Goal: Task Accomplishment & Management: Use online tool/utility

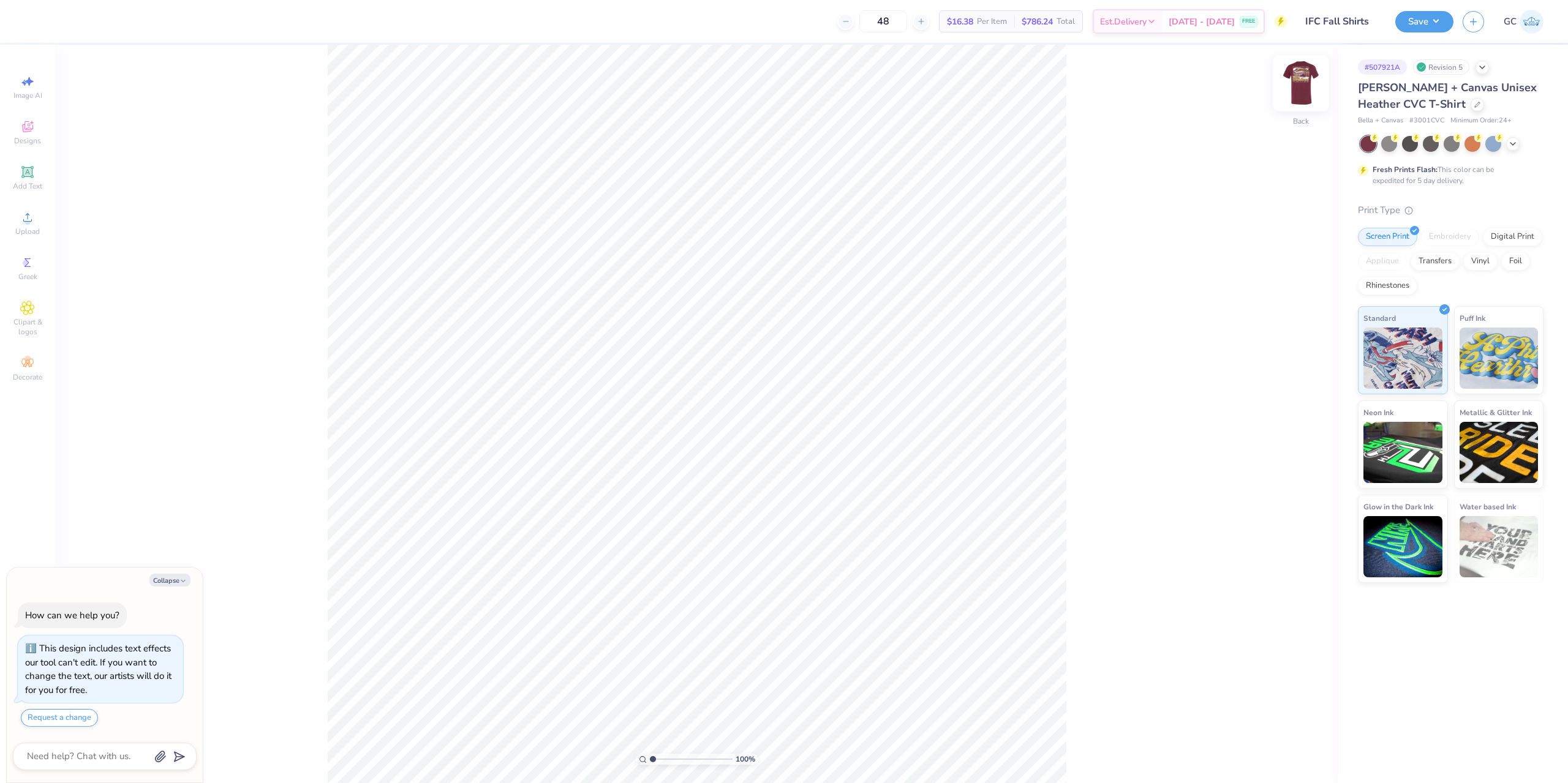
click at [1295, 93] on img at bounding box center [1301, 83] width 49 height 49
type textarea "x"
type input "1.64913377760655"
type textarea "x"
type input "1.64913377760655"
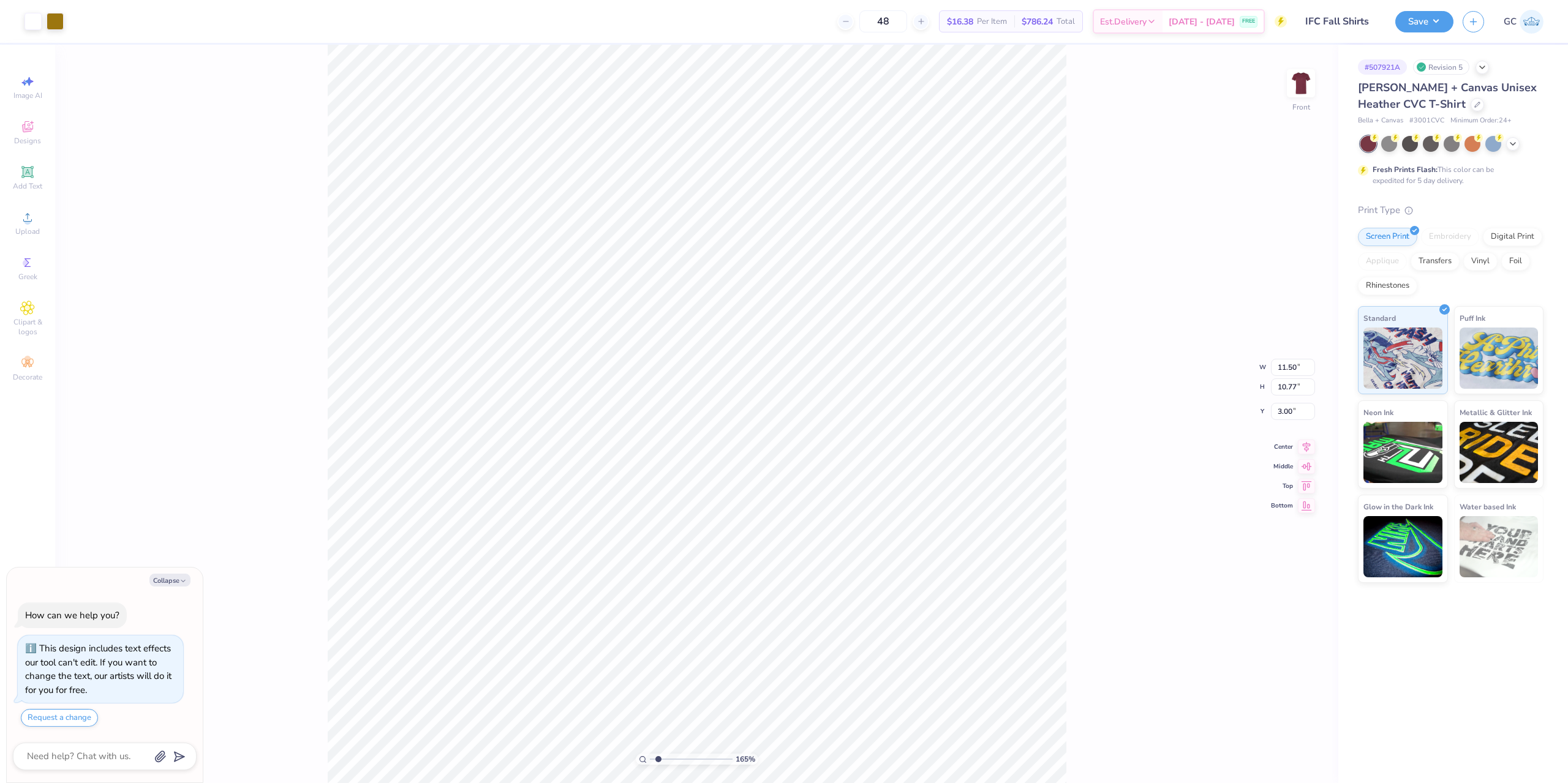
type textarea "x"
type input "1.64913377760655"
type textarea "x"
type input "1.64913377760655"
type textarea "x"
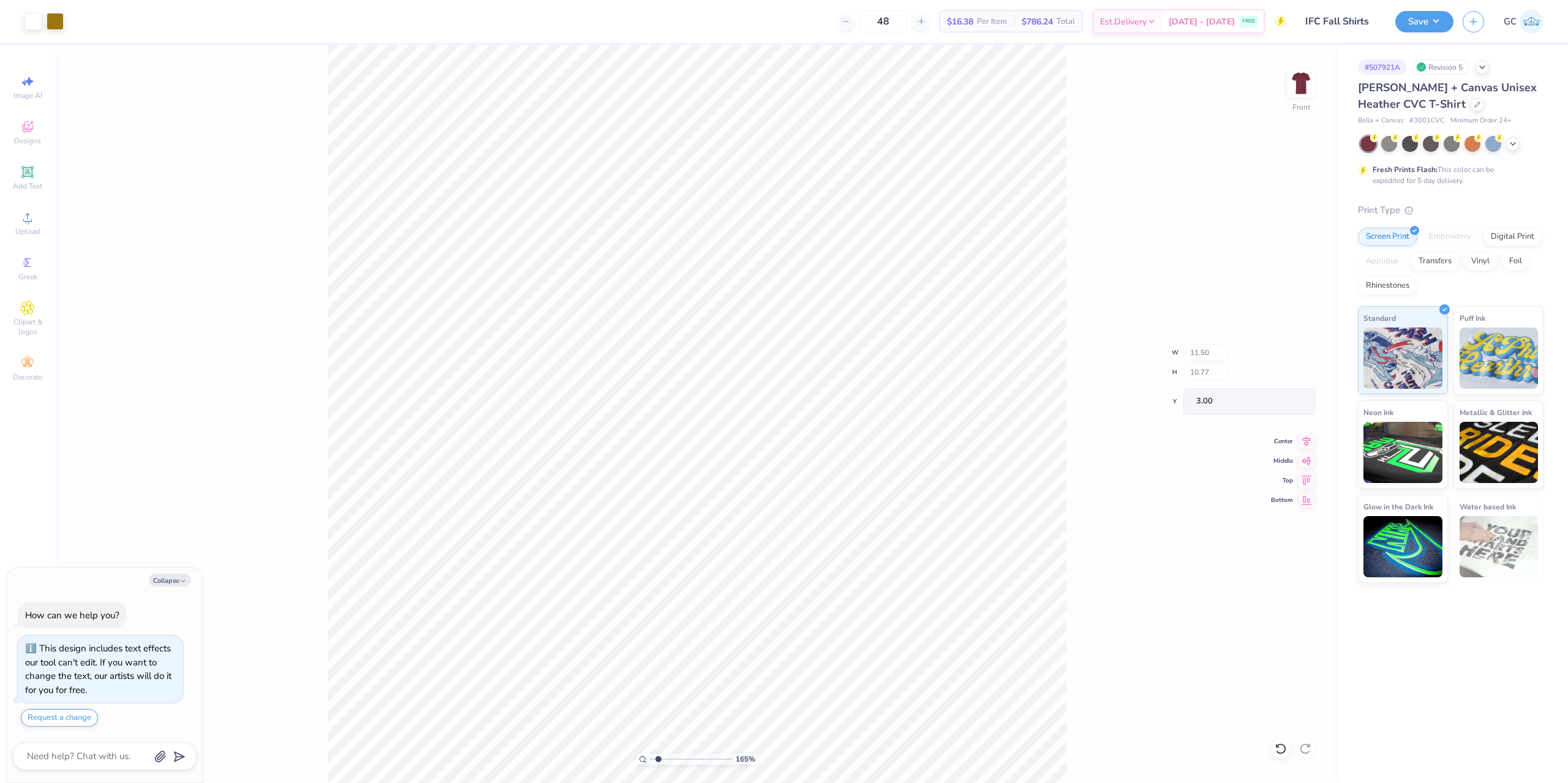
type input "1.64913377760655"
type textarea "x"
type input "1.64913377760655"
type textarea "x"
type input "1.64913377760655"
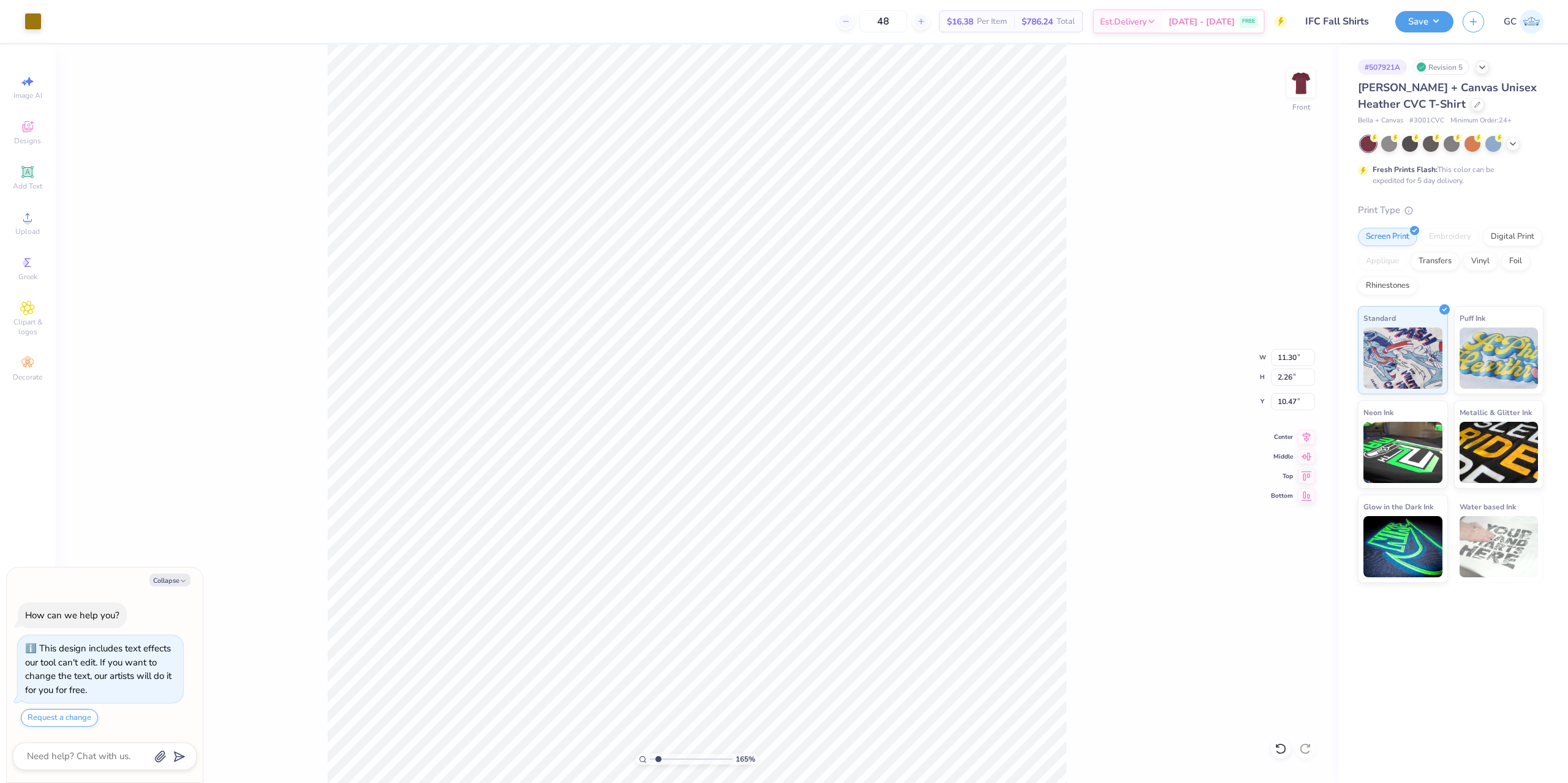
type textarea "x"
type input "1.64913377760655"
click at [1281, 748] on icon at bounding box center [1281, 749] width 12 height 12
type textarea "x"
type input "1.64913377760655"
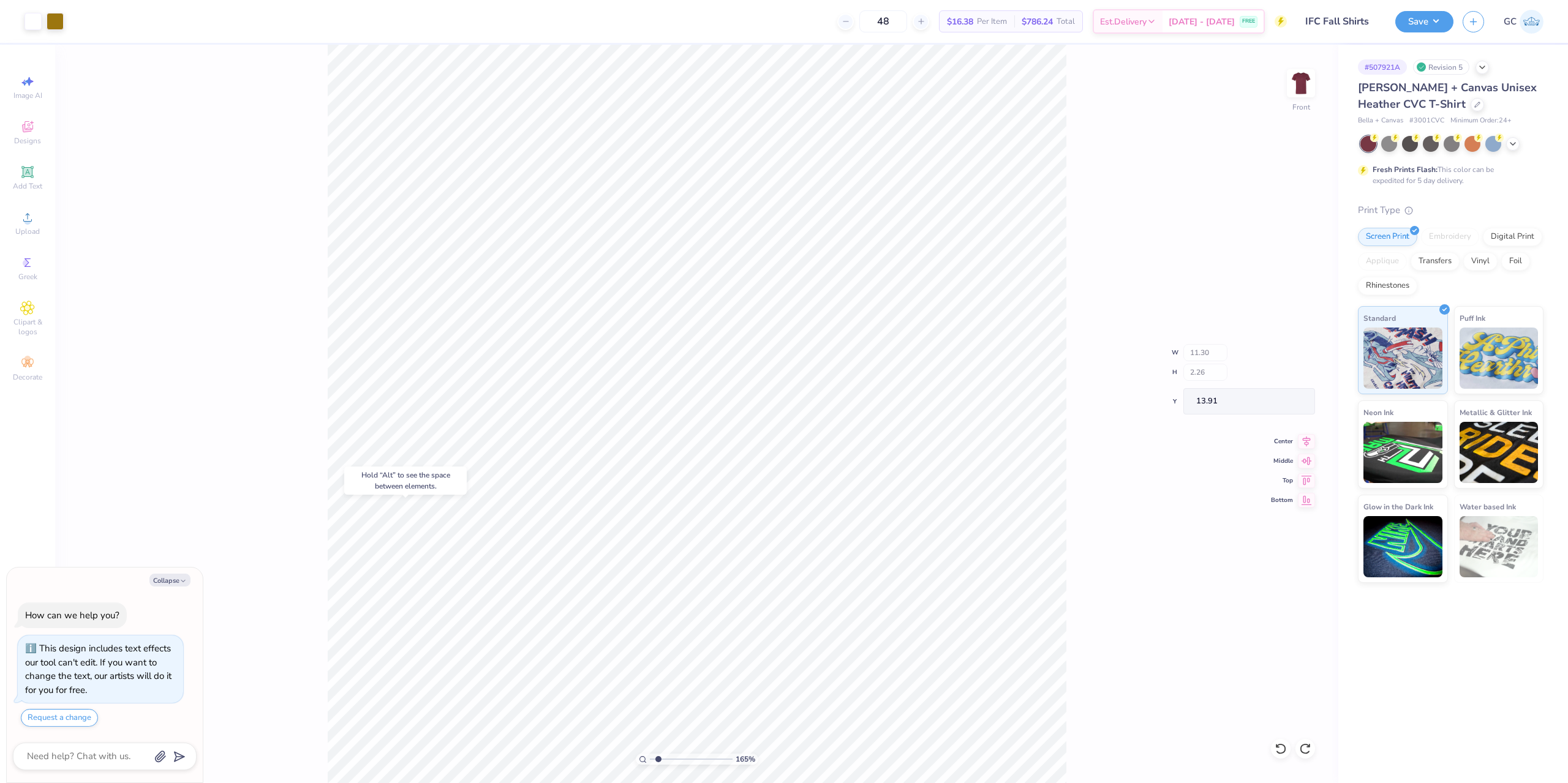
type textarea "x"
type input "1.64913377760655"
click at [55, 17] on div at bounding box center [56, 20] width 17 height 17
type textarea "x"
type input "1.64913377760655"
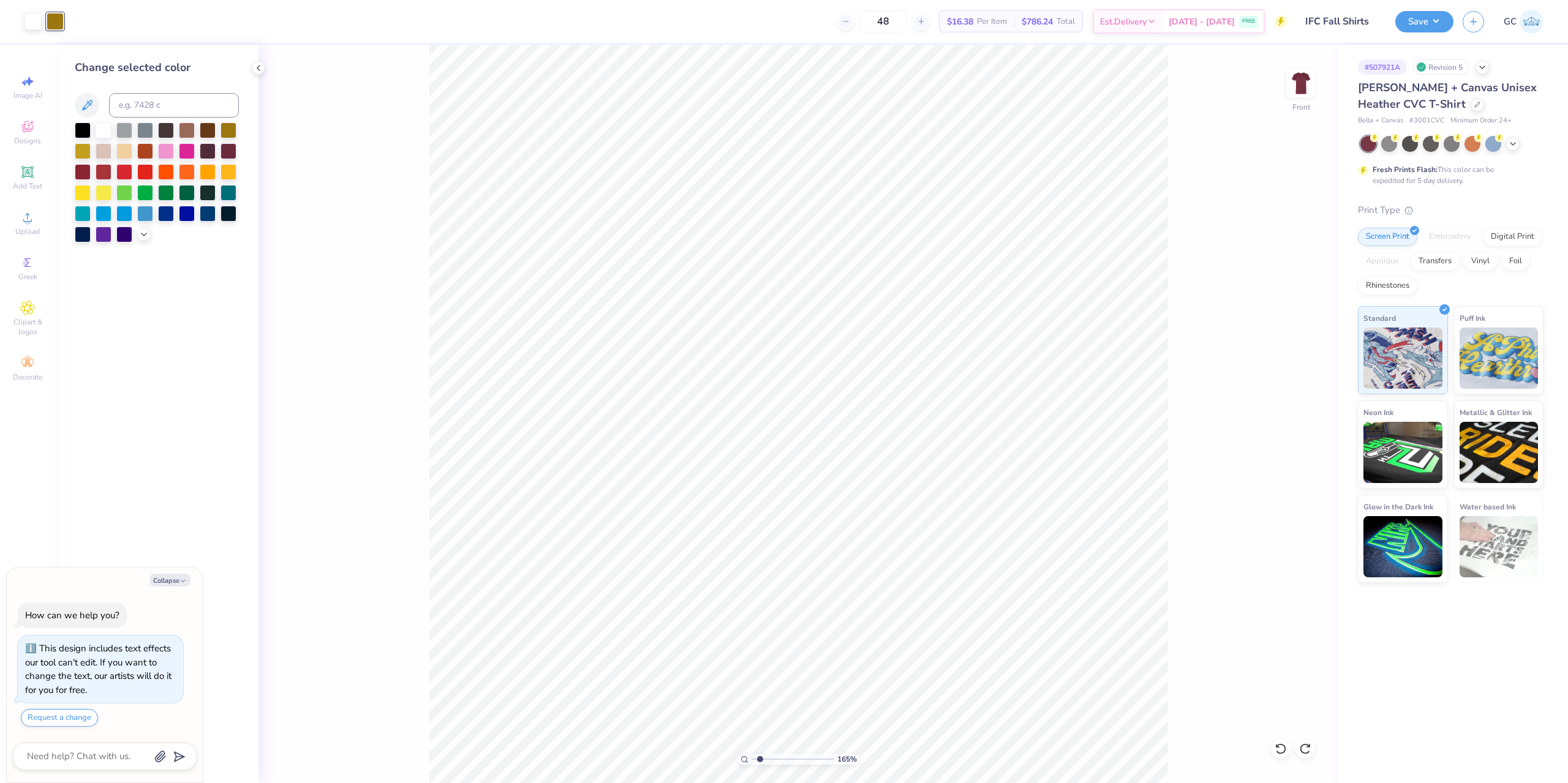
drag, startPoint x: 102, startPoint y: 132, endPoint x: 67, endPoint y: 10, distance: 126.9
click at [102, 132] on div at bounding box center [103, 130] width 16 height 16
type textarea "x"
type input "1.64913377760655"
click at [1281, 751] on icon at bounding box center [1281, 749] width 12 height 12
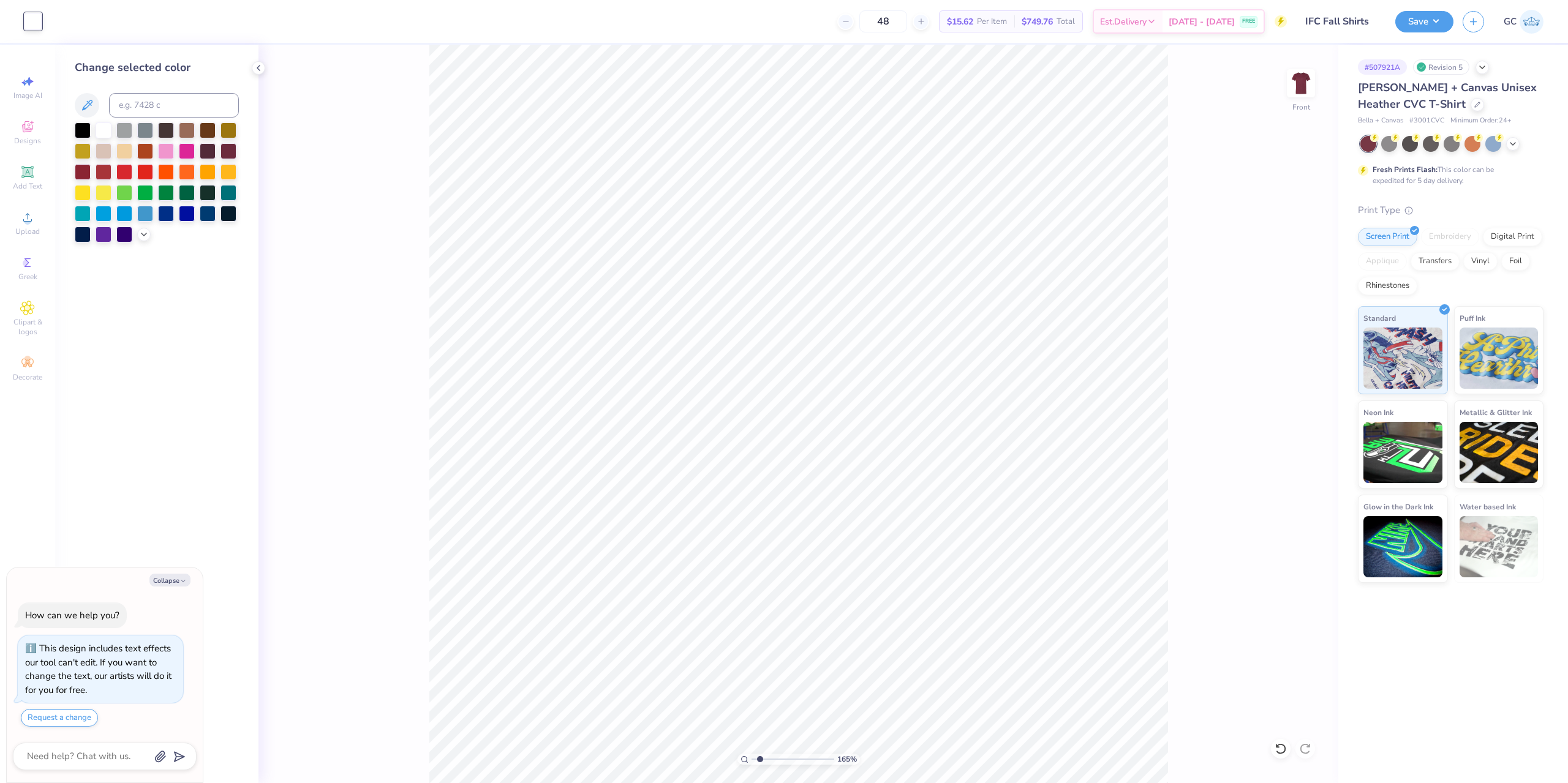
type textarea "x"
type input "1.64913377760655"
type textarea "x"
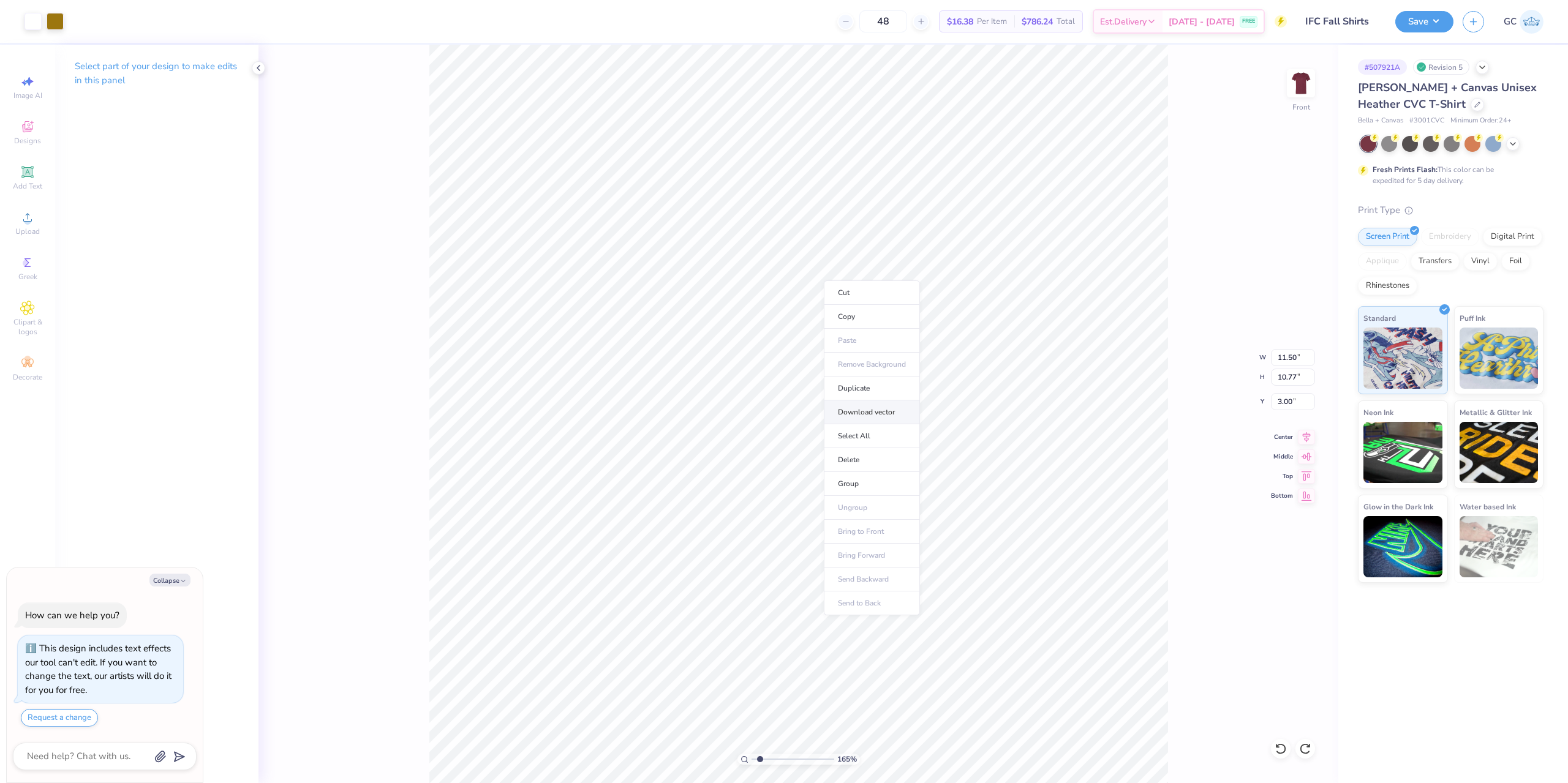
click at [860, 409] on li "Download vector" at bounding box center [872, 412] width 96 height 24
type input "1.64913377760655"
type textarea "x"
type input "1.64913377760655"
type textarea "x"
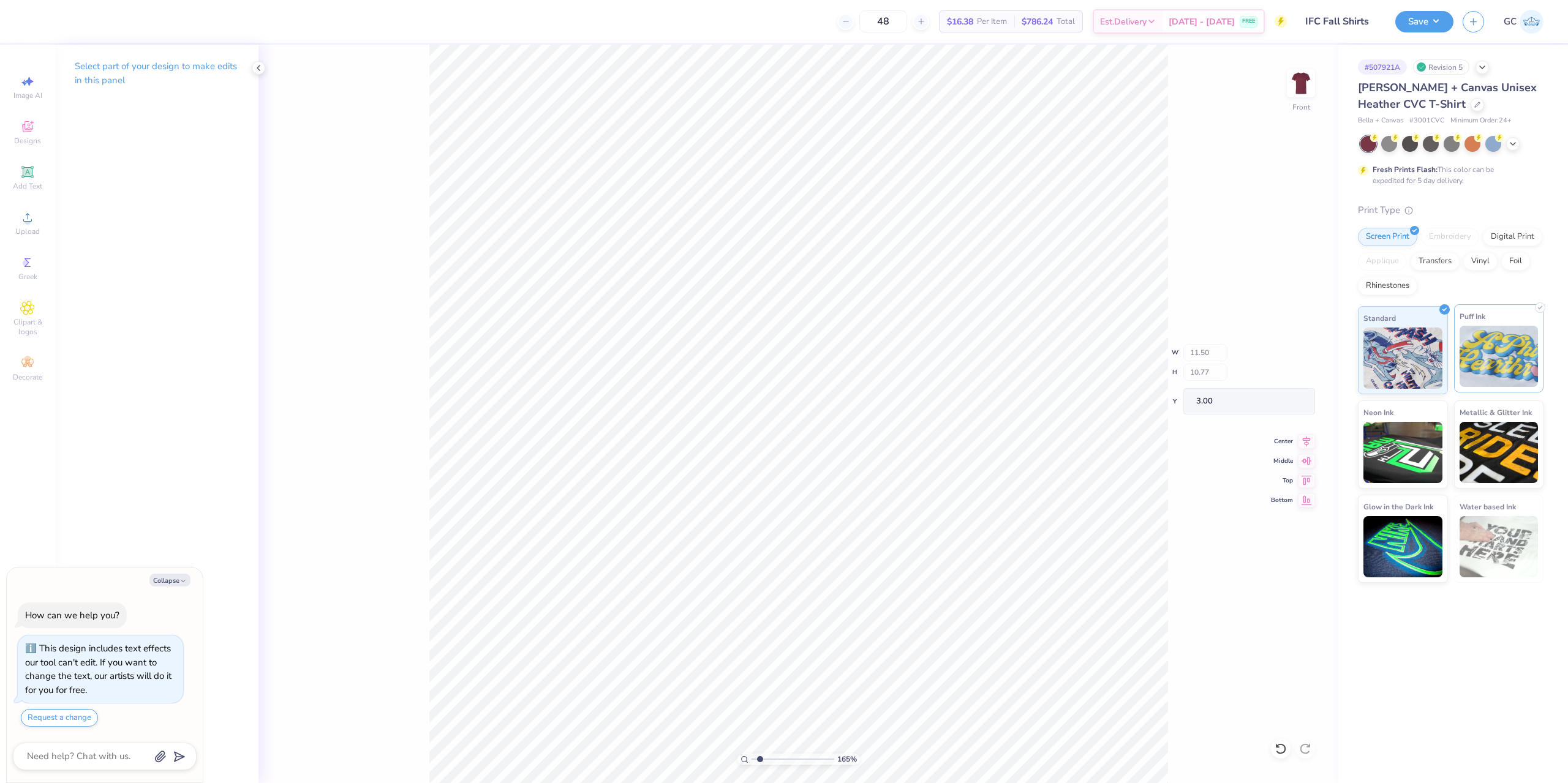
type input "1.64913377760655"
click at [33, 223] on icon at bounding box center [27, 217] width 15 height 15
type textarea "x"
type input "1.64913377760655"
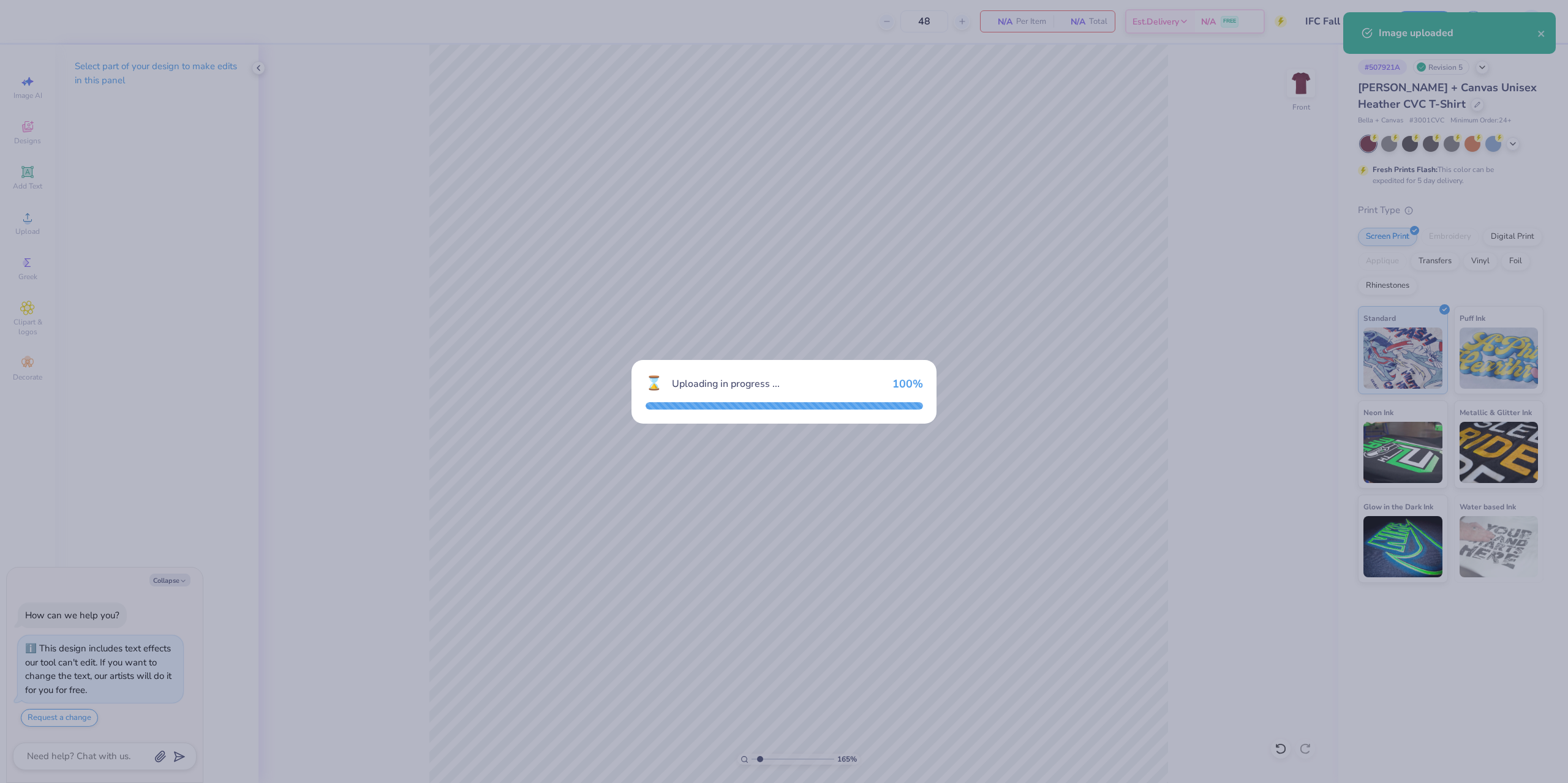
type textarea "x"
type input "1.64913377760655"
type textarea "x"
type input "1.64913377760655"
type textarea "x"
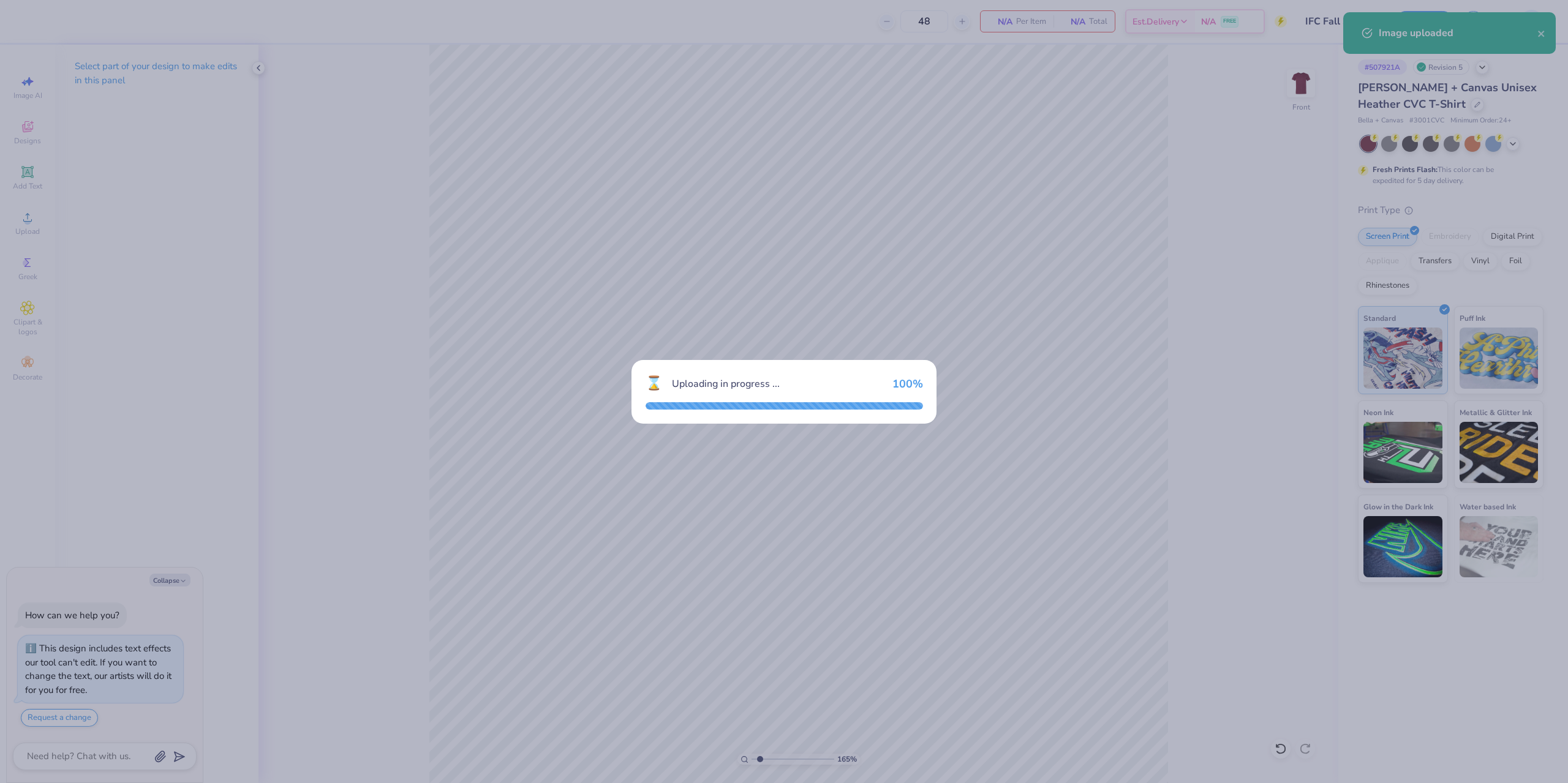
type input "1.64913377760655"
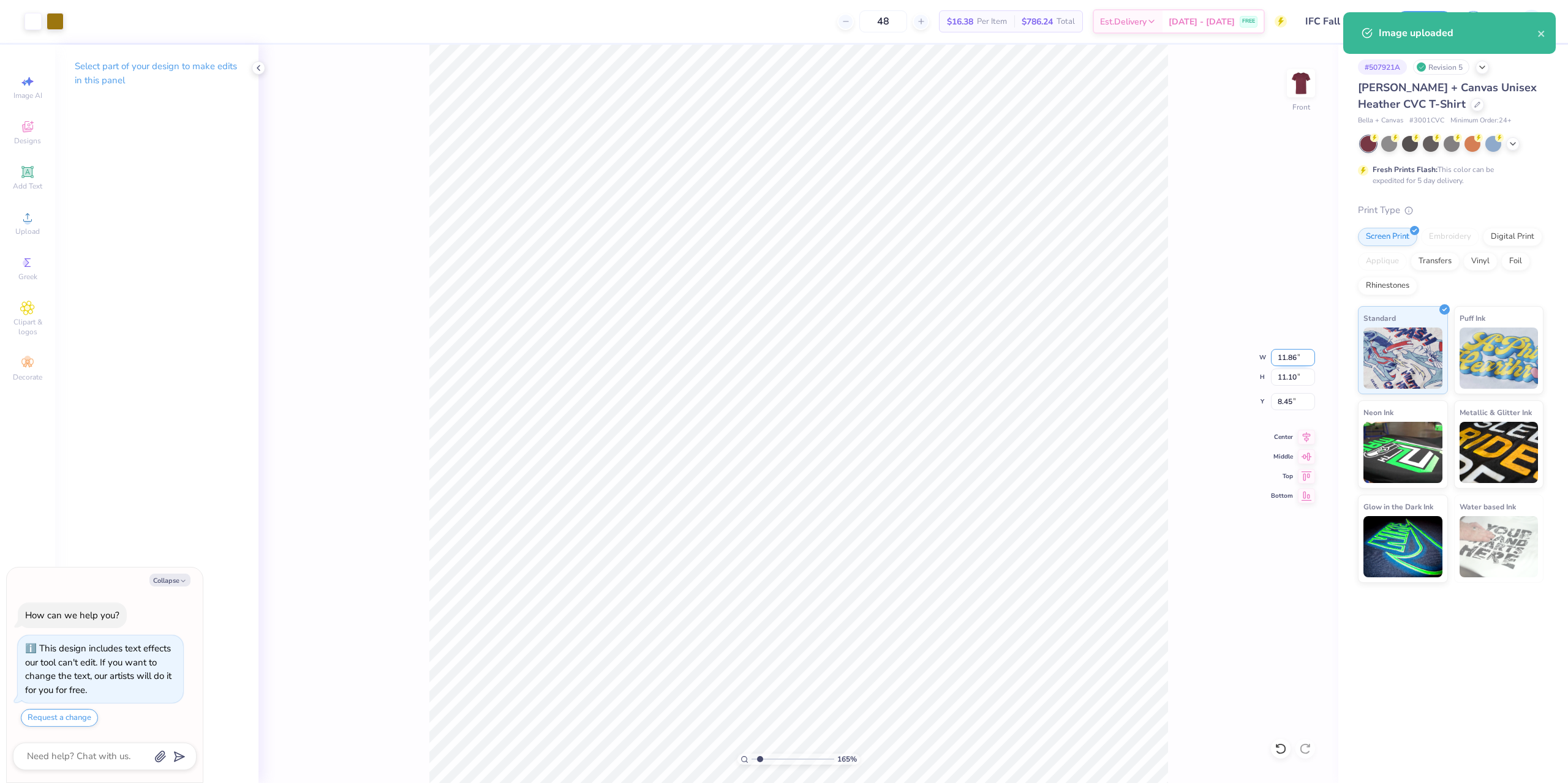
drag, startPoint x: 1277, startPoint y: 356, endPoint x: 1300, endPoint y: 359, distance: 23.2
click at [1300, 359] on input "11.86" at bounding box center [1293, 358] width 44 height 17
type input "11.5"
type textarea "x"
type input "1.64913377760655"
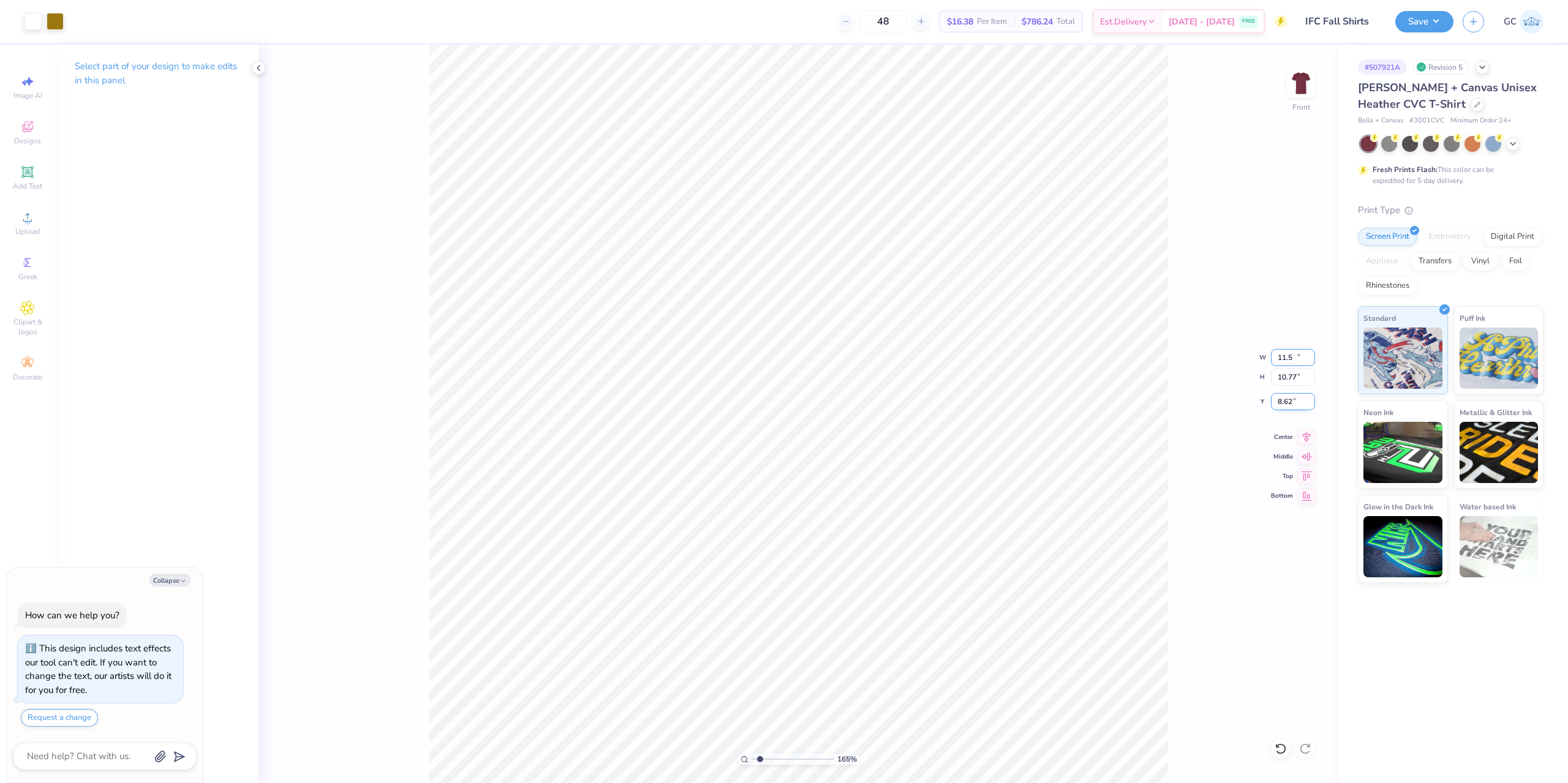
type textarea "x"
type input "1.64913377760655"
type input "11.50"
type input "10.77"
click at [1298, 402] on input "8.62" at bounding box center [1293, 402] width 44 height 17
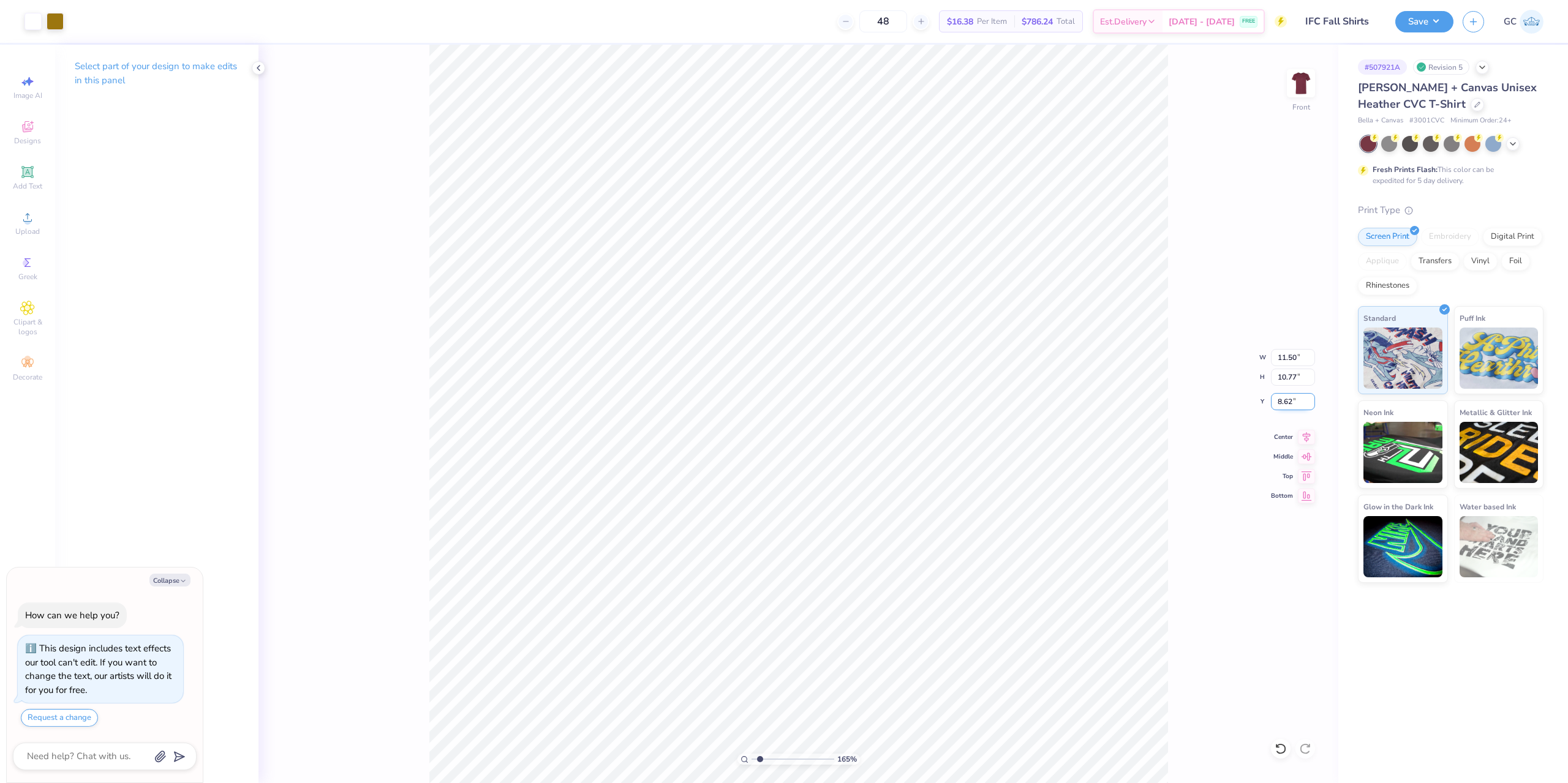
drag, startPoint x: 1302, startPoint y: 401, endPoint x: 1275, endPoint y: 401, distance: 27.0
click at [1275, 401] on input "8.62" at bounding box center [1293, 402] width 44 height 17
type input "3"
type textarea "x"
type input "1.64913377760655"
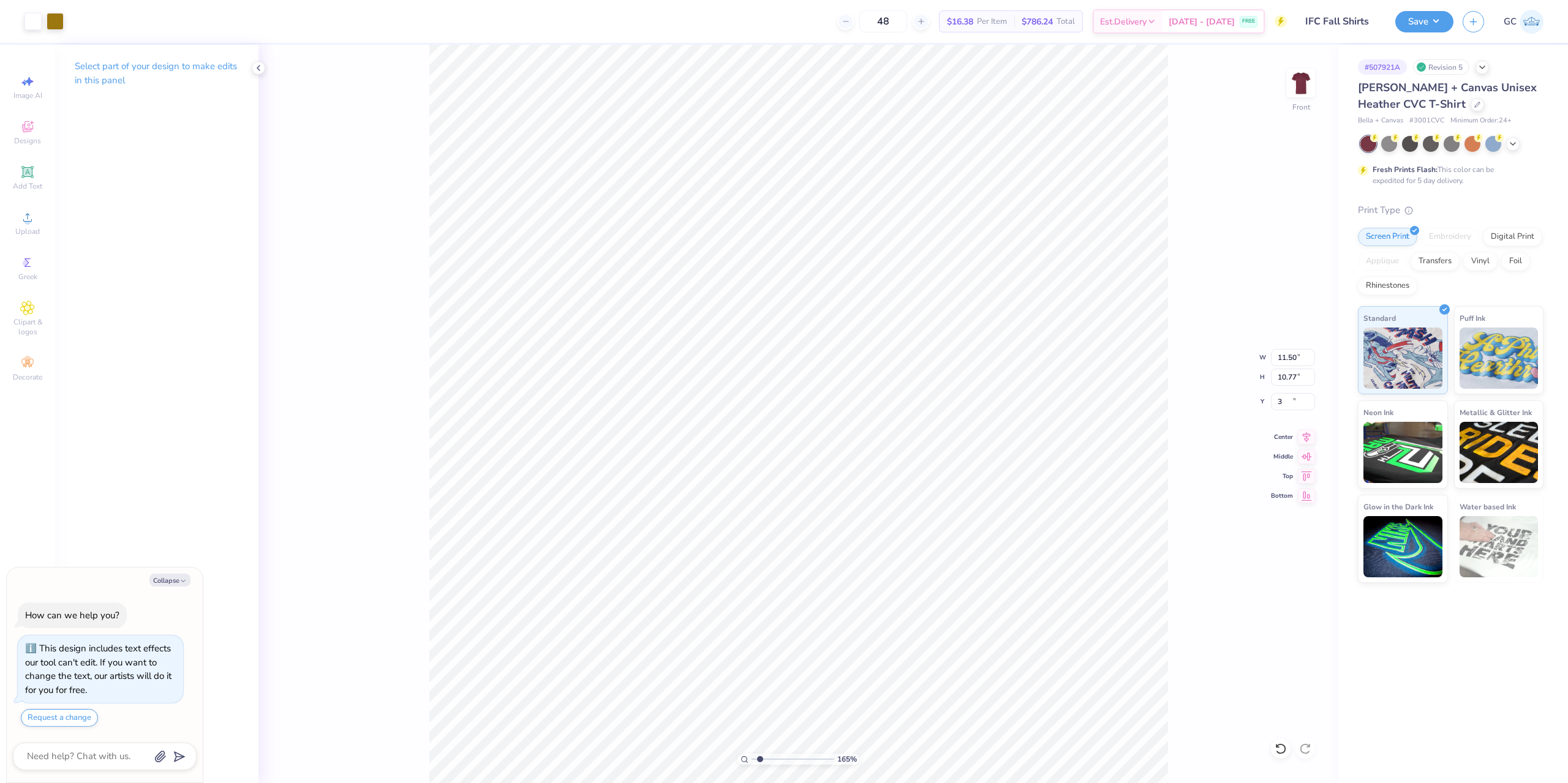
type textarea "x"
type input "1.64913377760655"
type input "3.00"
click at [1214, 326] on div "165 % Front W 11.50 11.50 " H 10.77 10.77 " Y 3.00 3.00 " Center Middle Top Bot…" at bounding box center [799, 413] width 1080 height 739
type textarea "x"
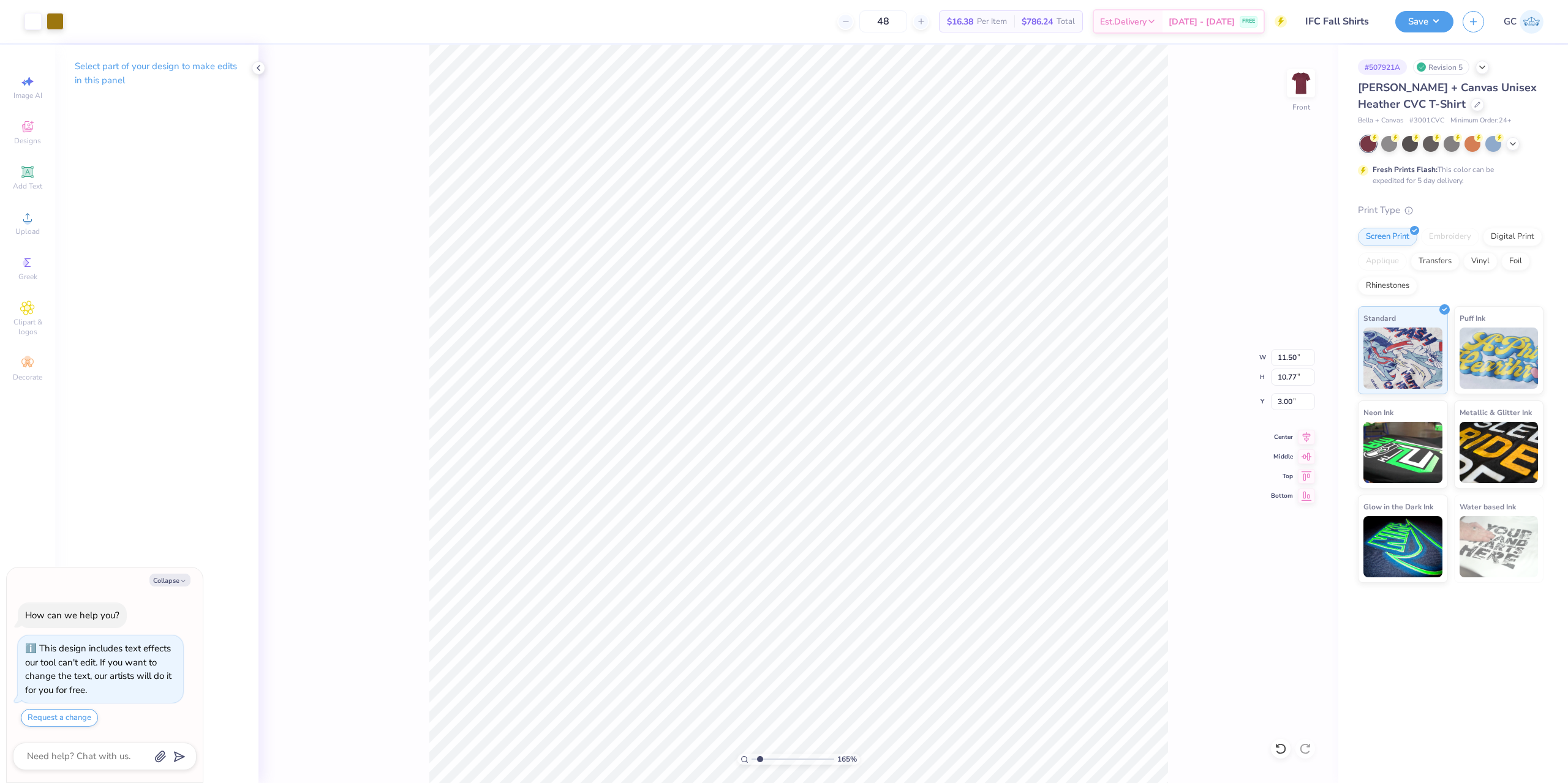
type input "1.64913377760655"
click at [1433, 34] on div "Save GC" at bounding box center [1481, 21] width 173 height 43
click at [1435, 25] on button "Save" at bounding box center [1424, 20] width 58 height 22
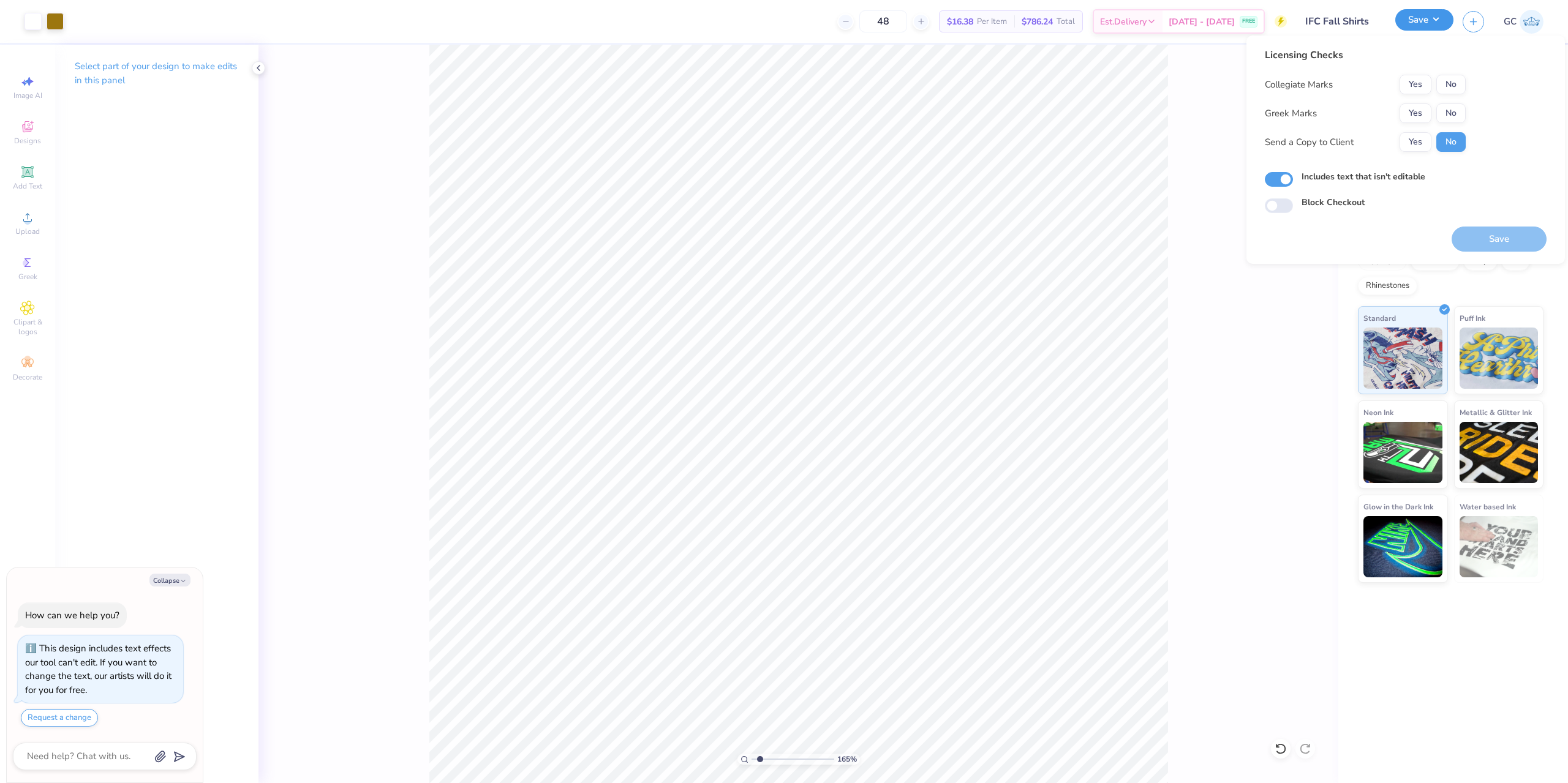
type textarea "x"
type input "1.64913377760655"
click at [1415, 80] on button "Yes" at bounding box center [1415, 84] width 32 height 20
click at [1407, 109] on button "Yes" at bounding box center [1415, 113] width 32 height 20
type textarea "x"
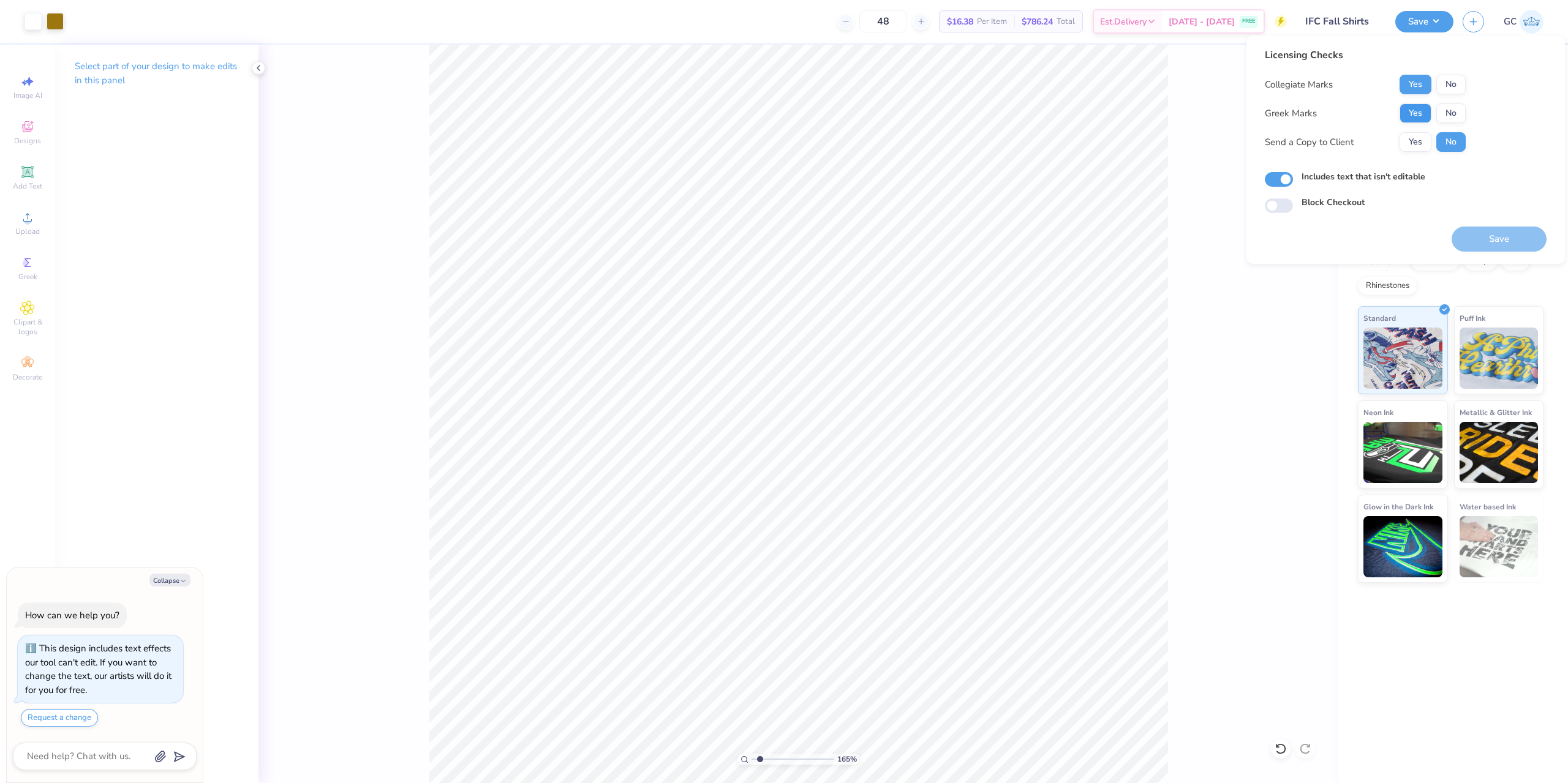
type input "1.64913377760655"
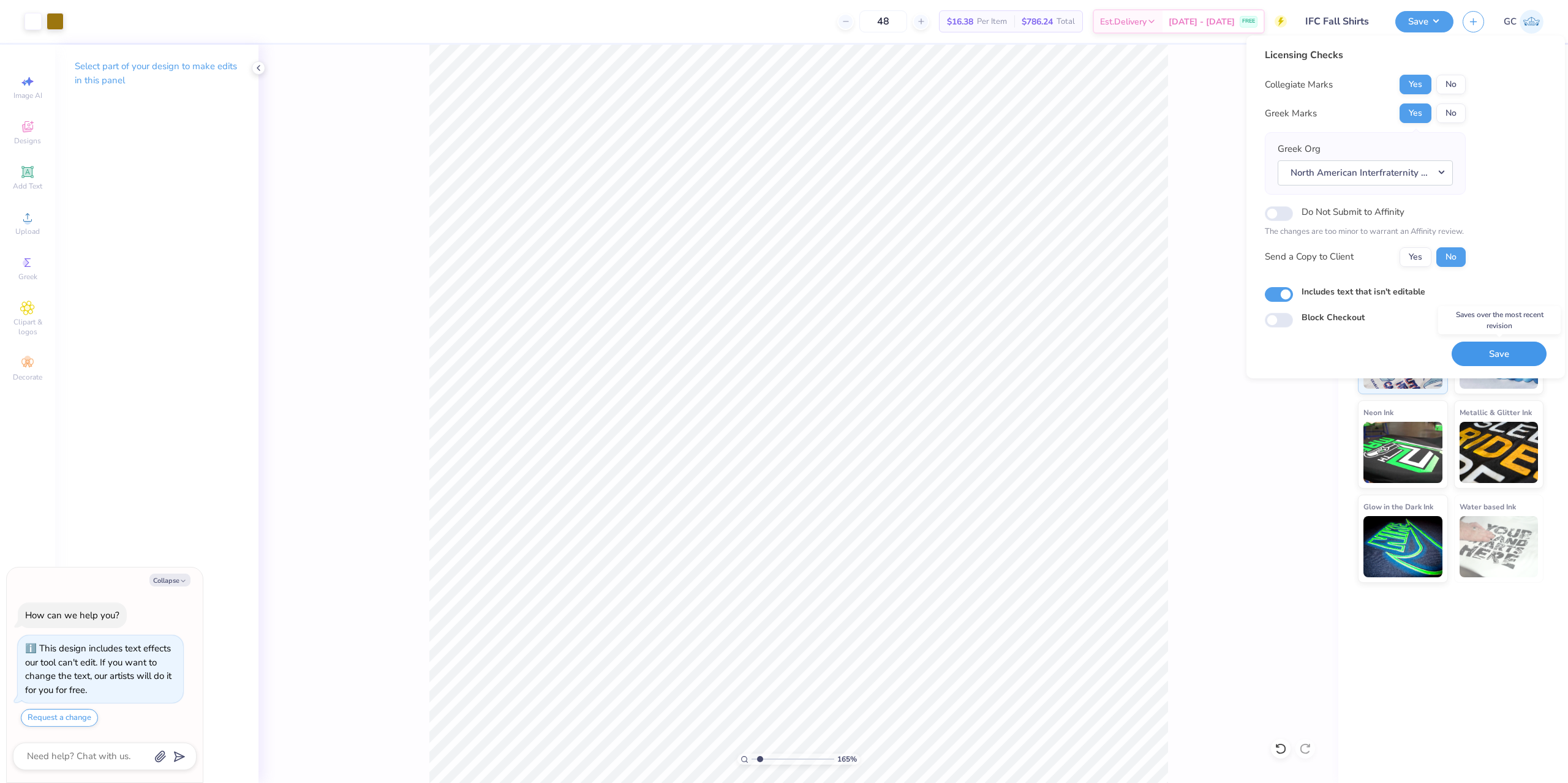
click at [1492, 352] on button "Save" at bounding box center [1499, 354] width 95 height 25
type textarea "x"
type input "1.64913377760655"
type textarea "x"
type input "1.64913377760655"
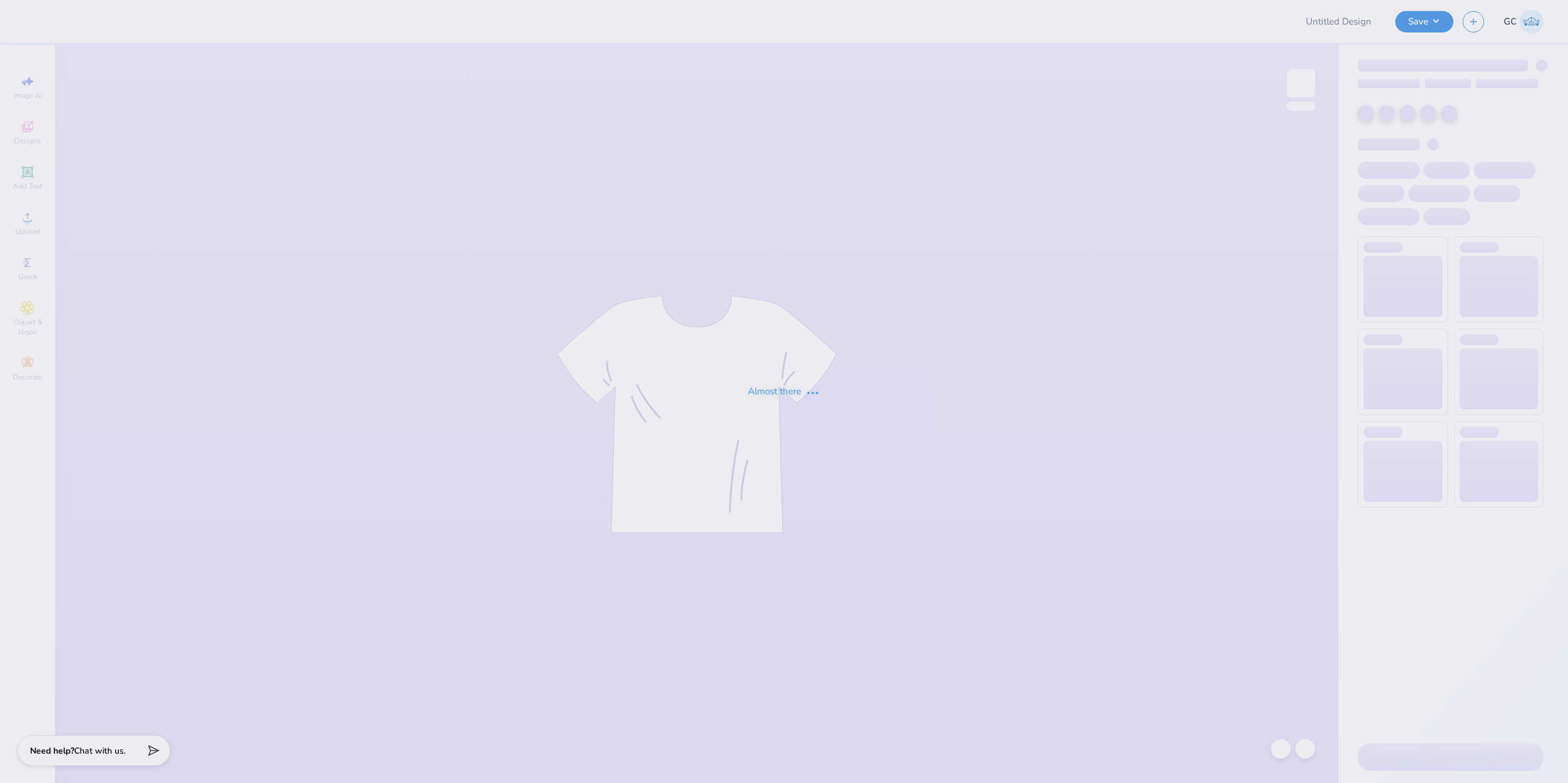
type input "IFC Fall Shirts"
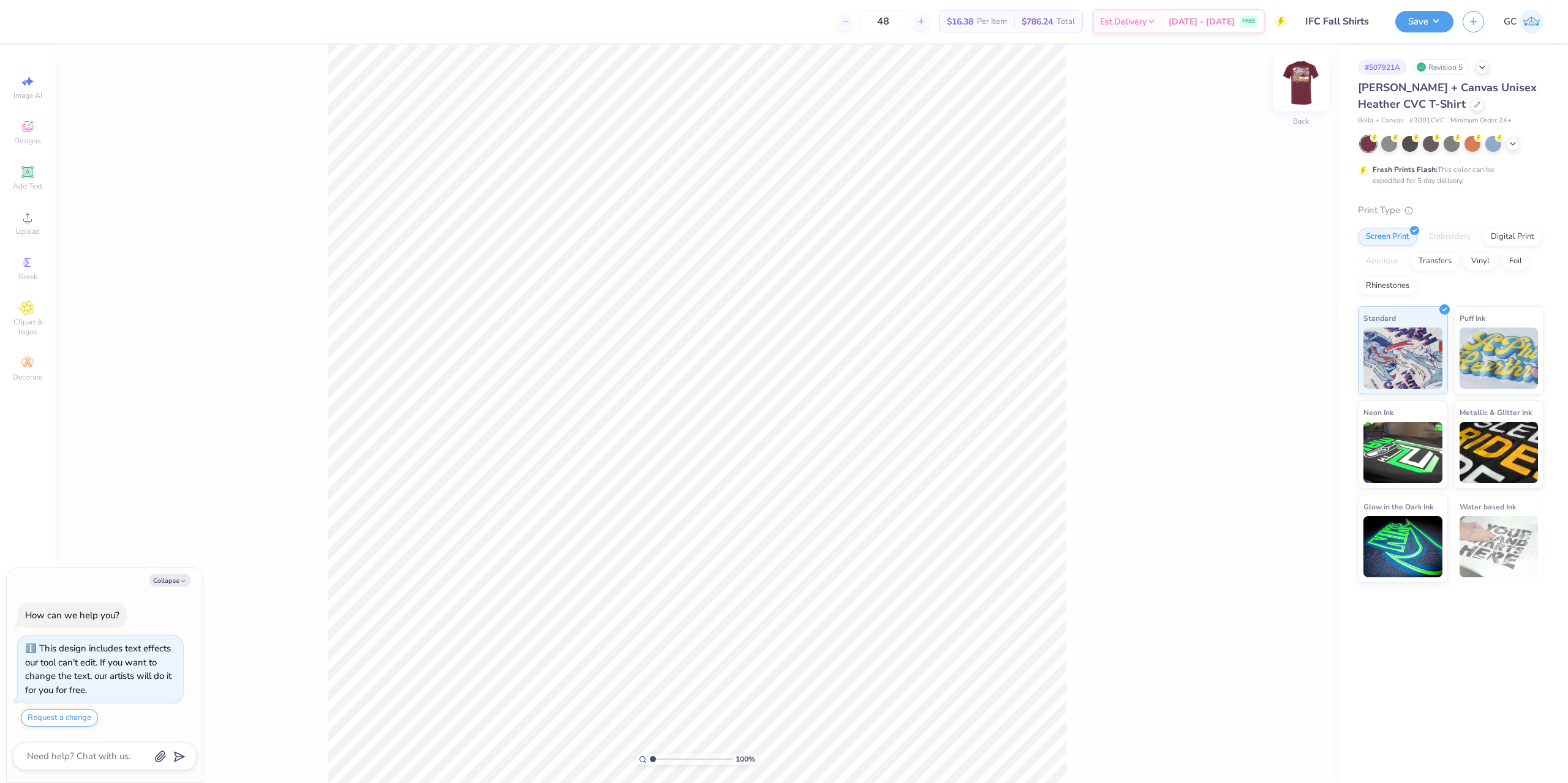
click at [1306, 85] on img at bounding box center [1301, 83] width 49 height 49
click at [28, 226] on div "Upload" at bounding box center [27, 223] width 43 height 36
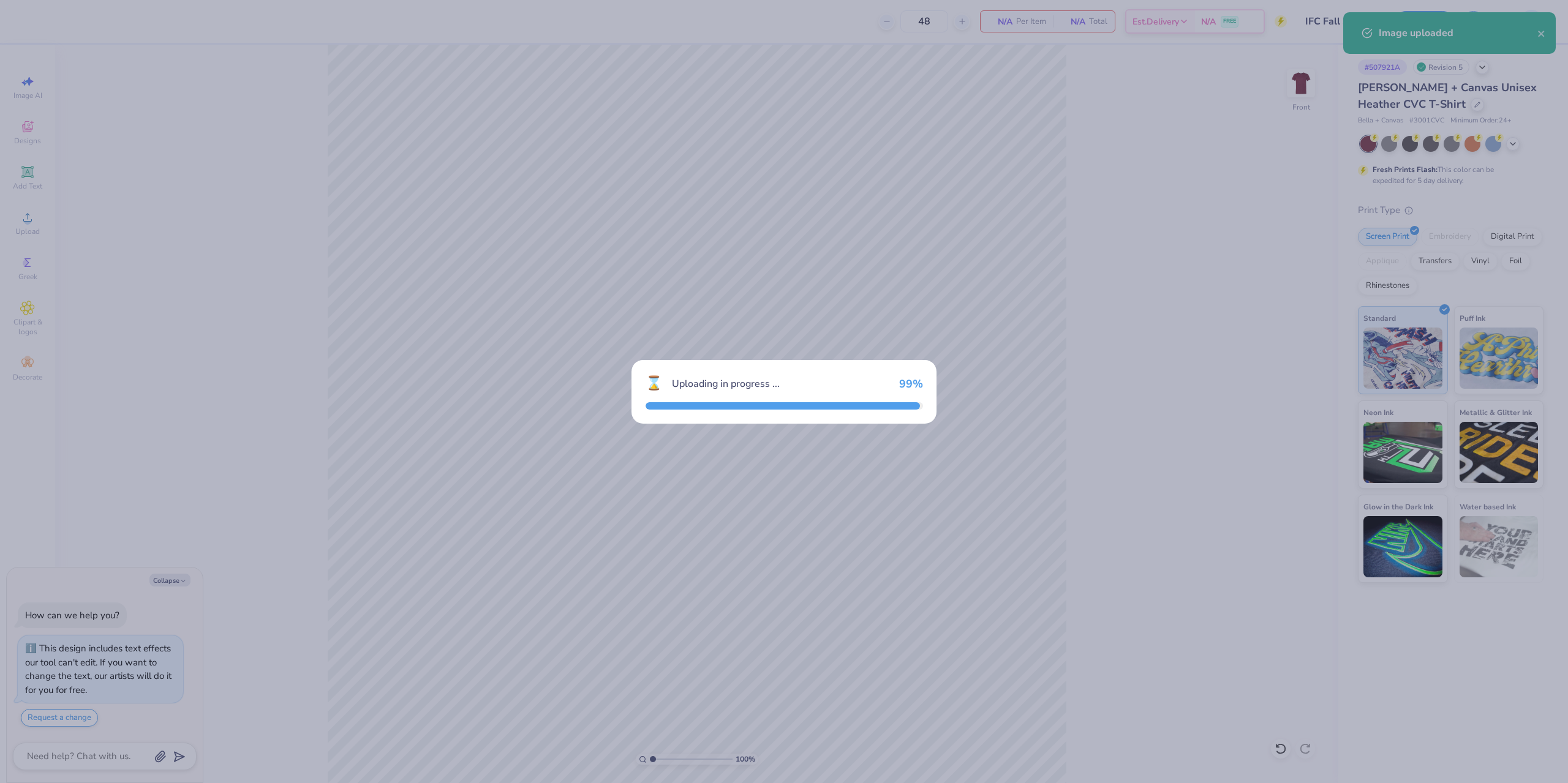
type textarea "x"
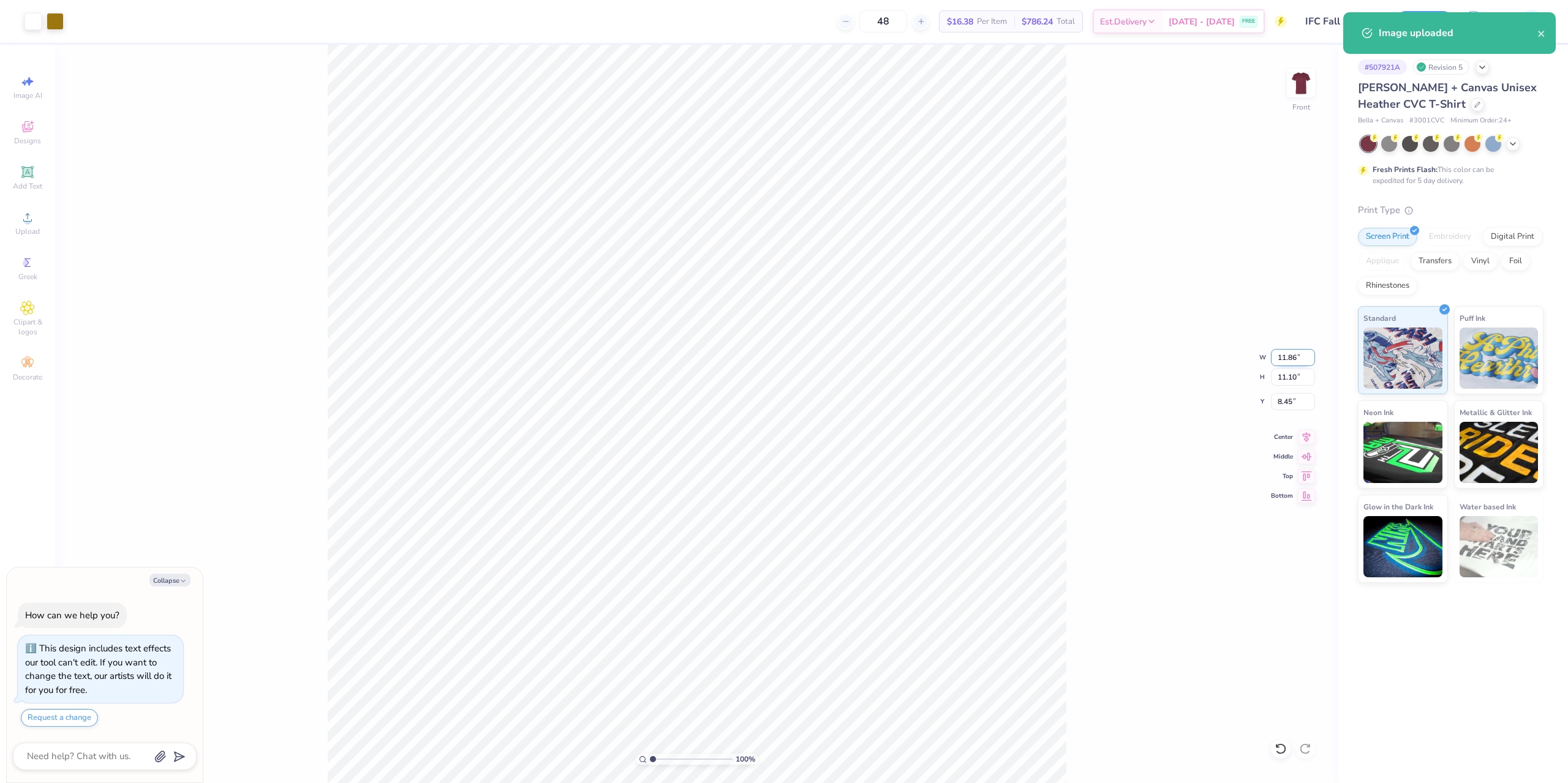
drag, startPoint x: 1284, startPoint y: 359, endPoint x: 1308, endPoint y: 358, distance: 24.0
click at [1308, 358] on input "11.86" at bounding box center [1293, 358] width 44 height 17
type input "11.5"
type textarea "x"
type input "11.50"
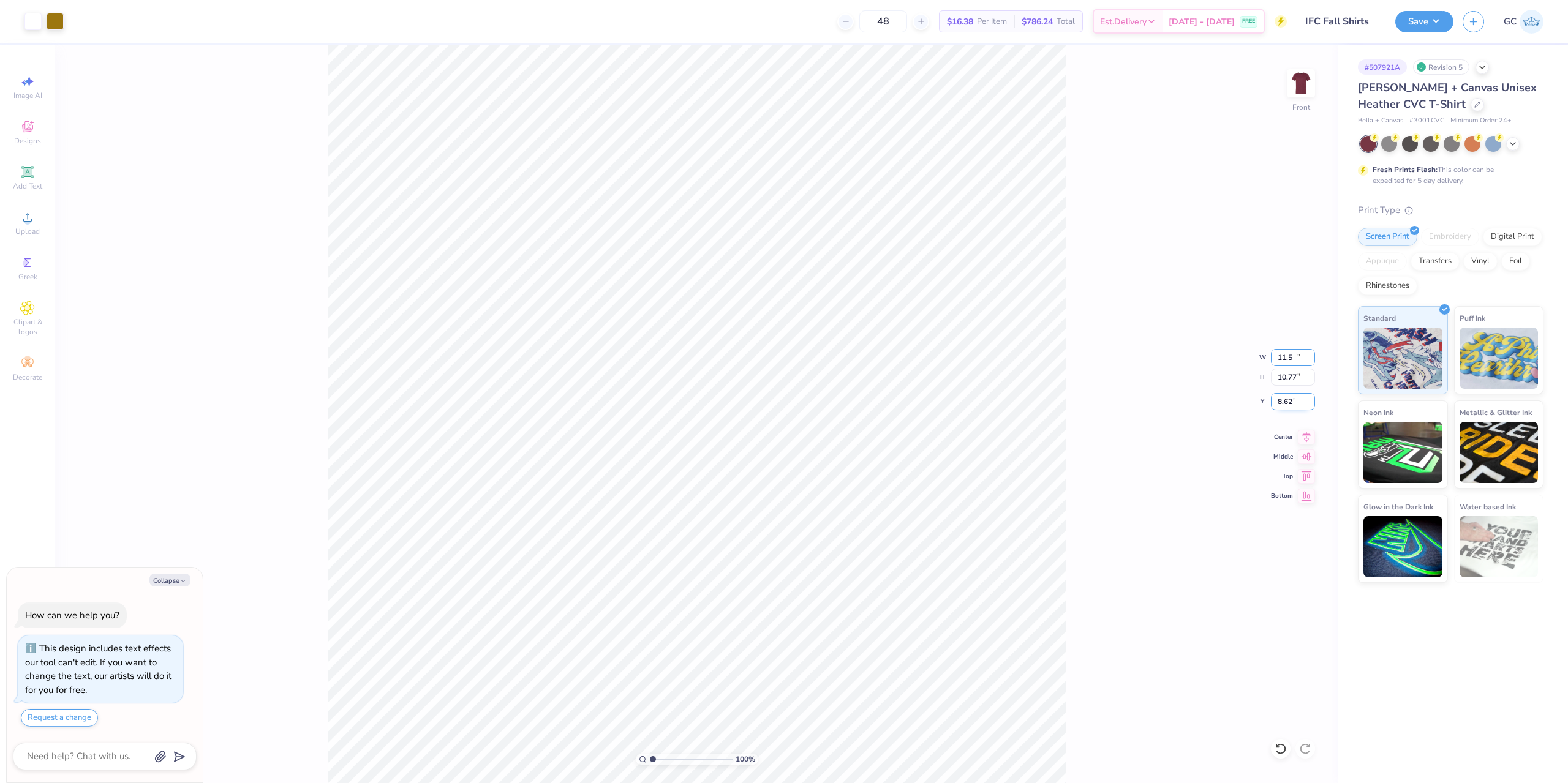
type input "10.77"
drag, startPoint x: 1288, startPoint y: 401, endPoint x: 1276, endPoint y: 401, distance: 12.0
click at [1276, 401] on input "8.62" at bounding box center [1293, 402] width 44 height 17
type input "3"
type textarea "x"
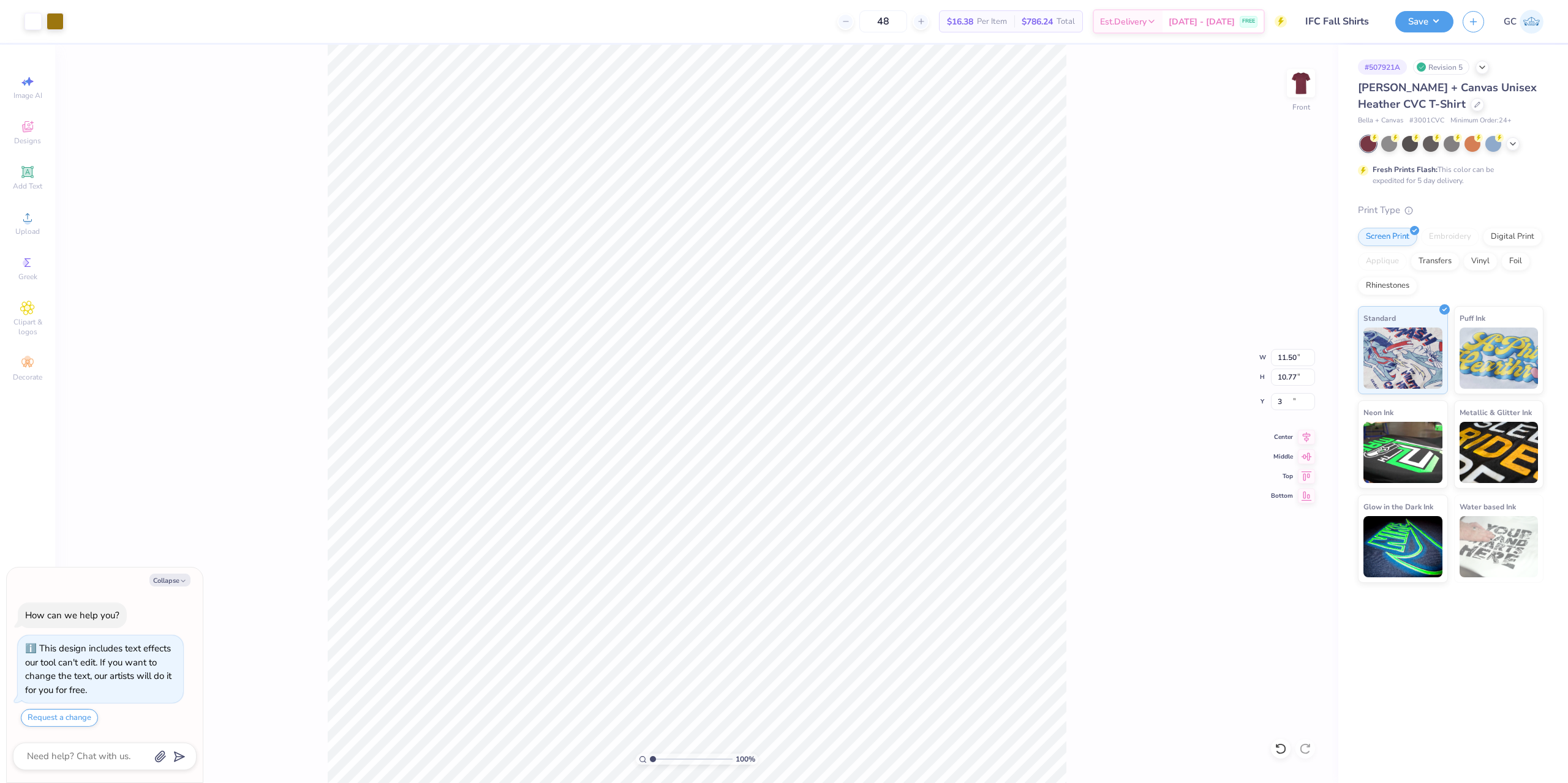
type input "3.00"
click at [1436, 26] on button "Save" at bounding box center [1424, 20] width 58 height 22
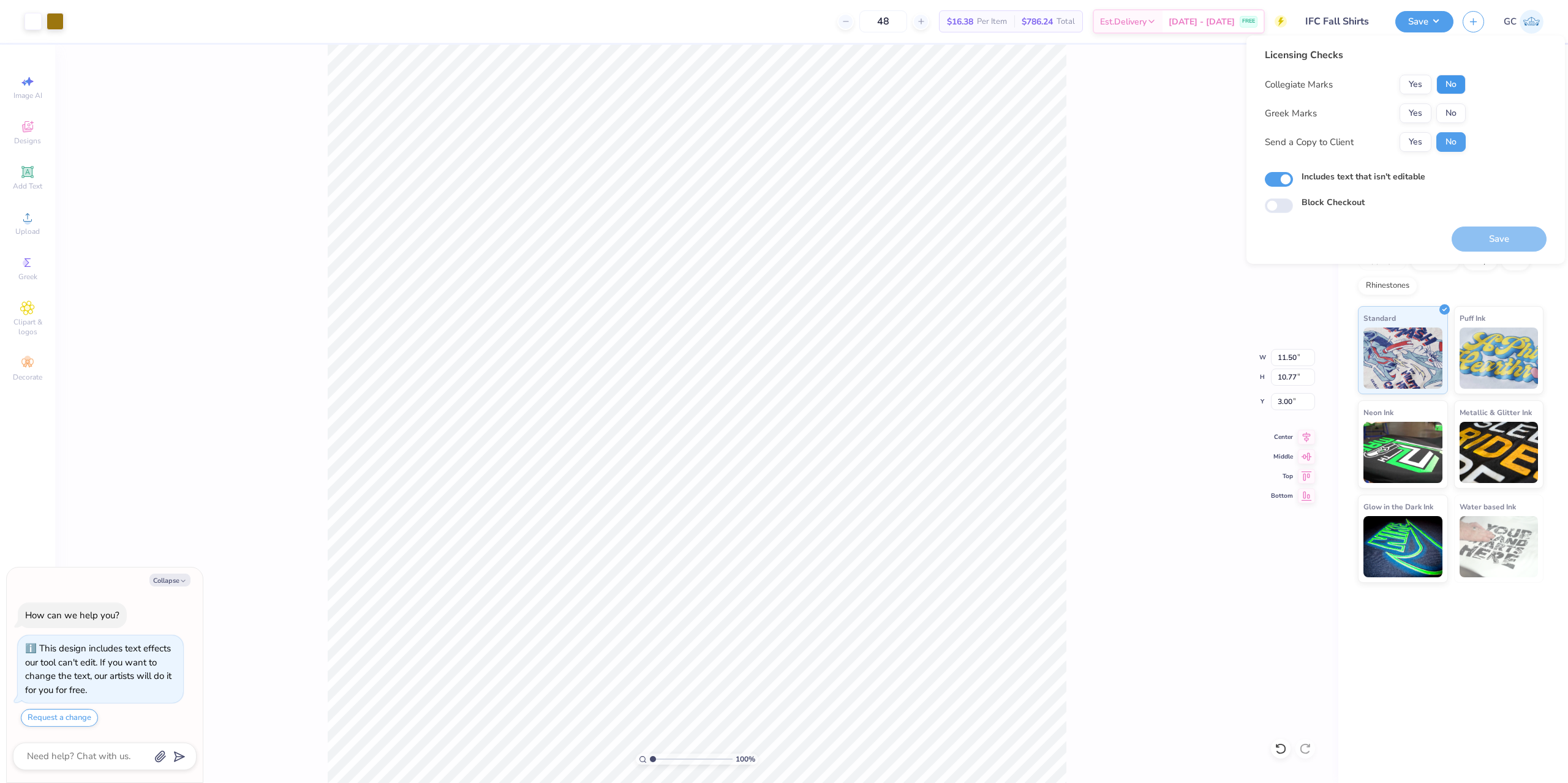
click at [1452, 79] on button "No" at bounding box center [1451, 84] width 30 height 20
click at [1408, 82] on button "Yes" at bounding box center [1415, 84] width 32 height 20
click at [1416, 111] on button "Yes" at bounding box center [1415, 113] width 32 height 20
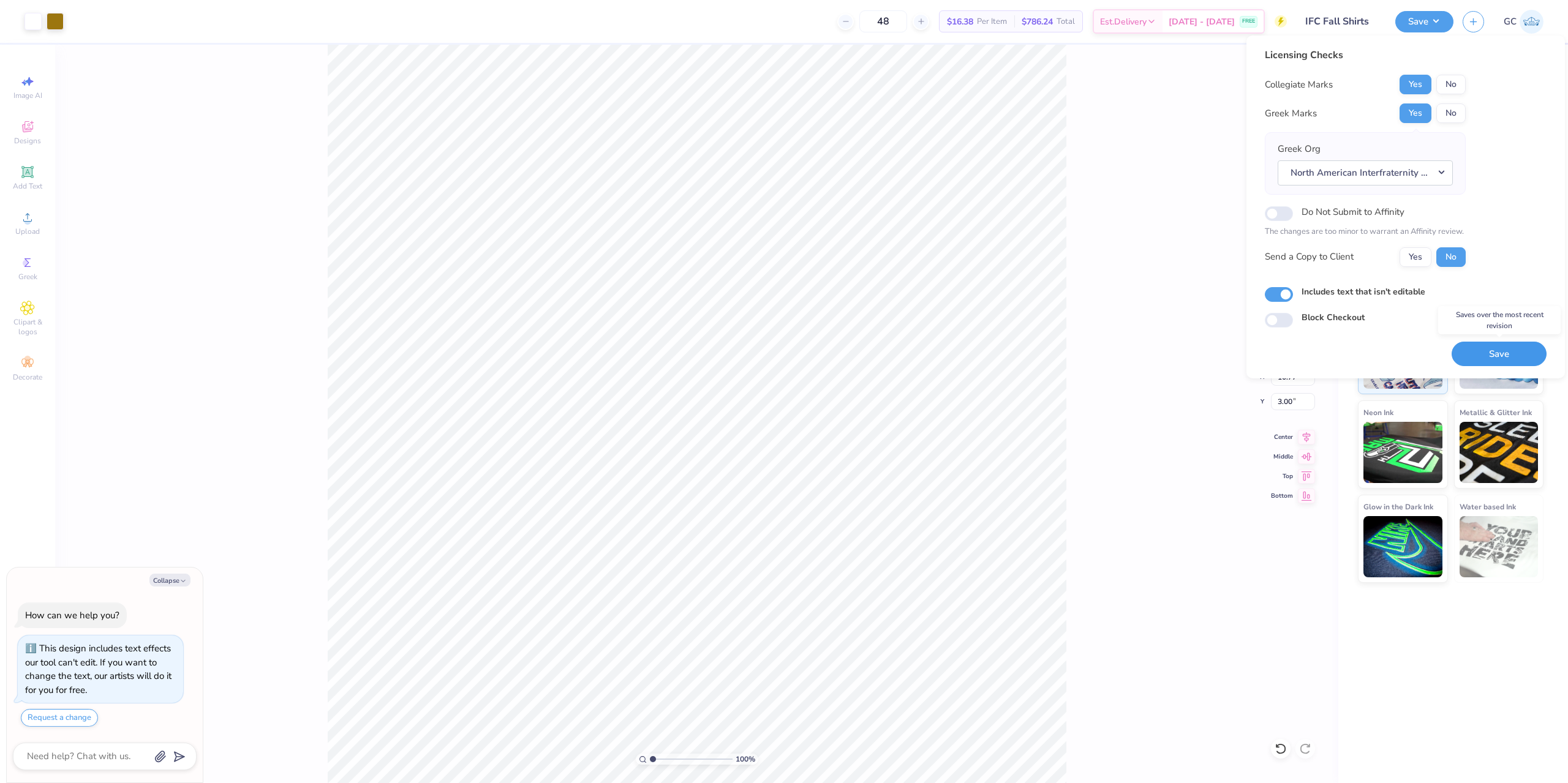
click at [1493, 363] on button "Save" at bounding box center [1499, 354] width 95 height 25
type textarea "x"
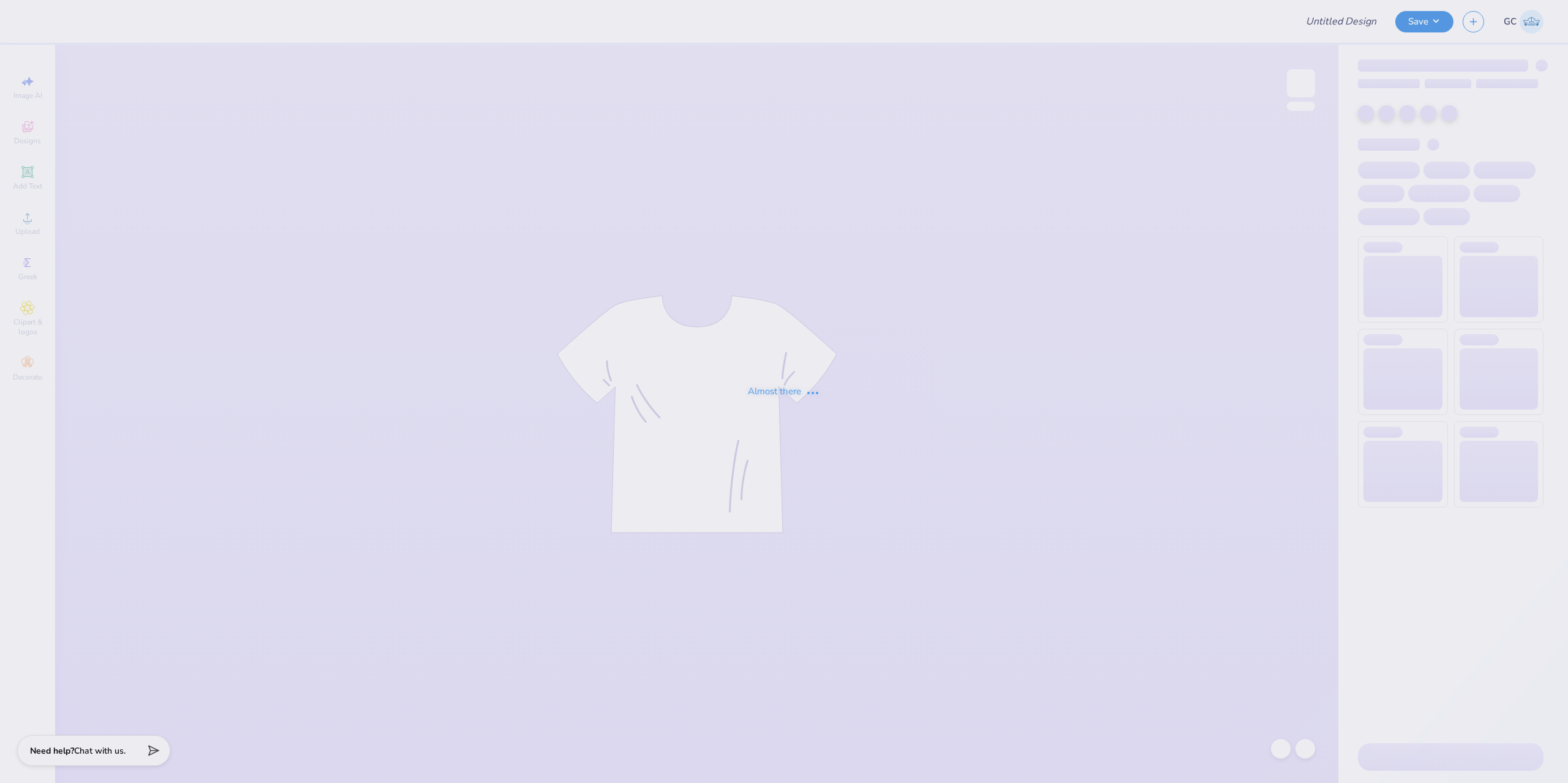
type input "Eric Fox : Tippie"
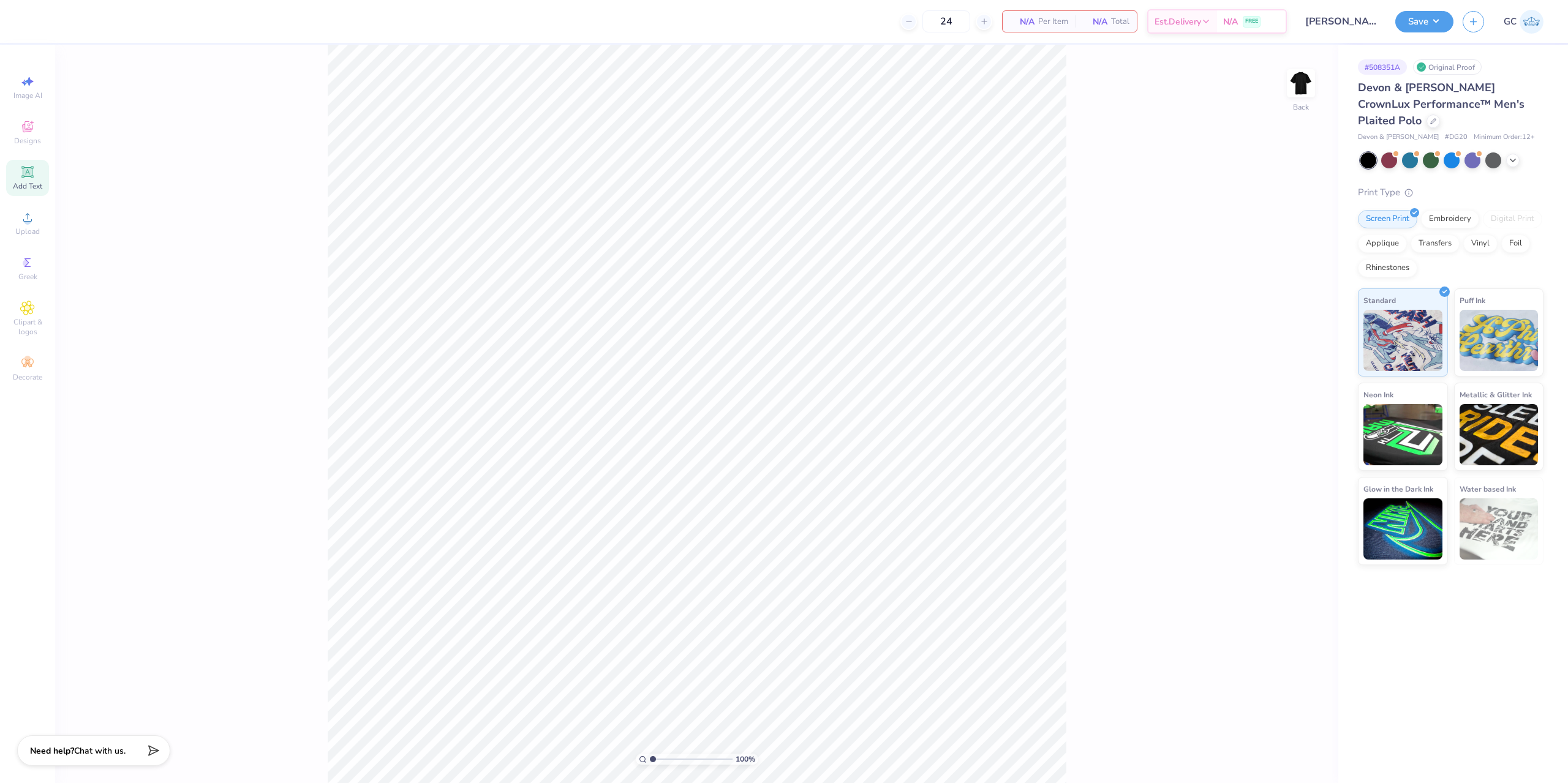
click at [32, 174] on icon at bounding box center [27, 172] width 10 height 10
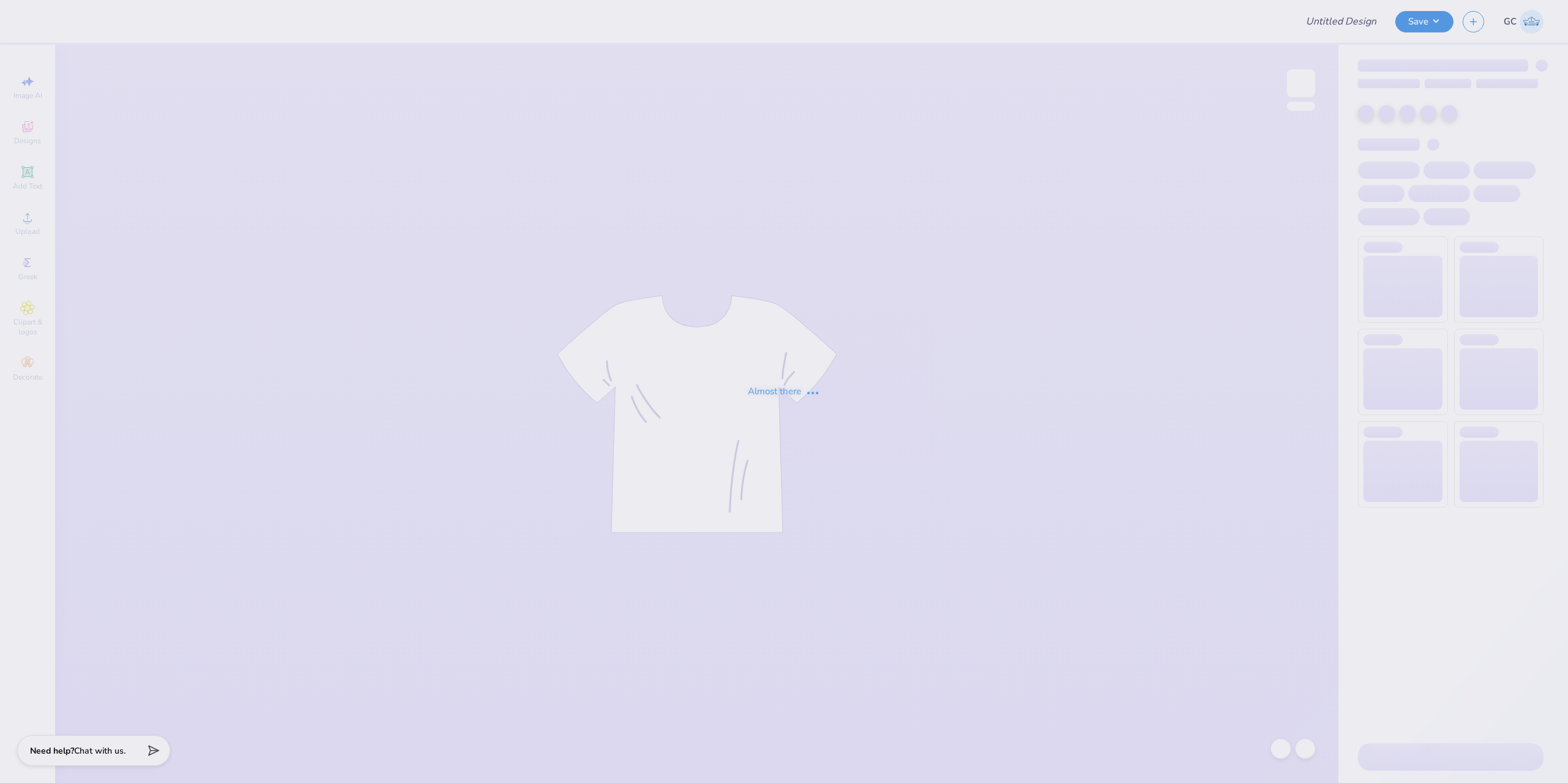
type input "Eric Fox : Tippie"
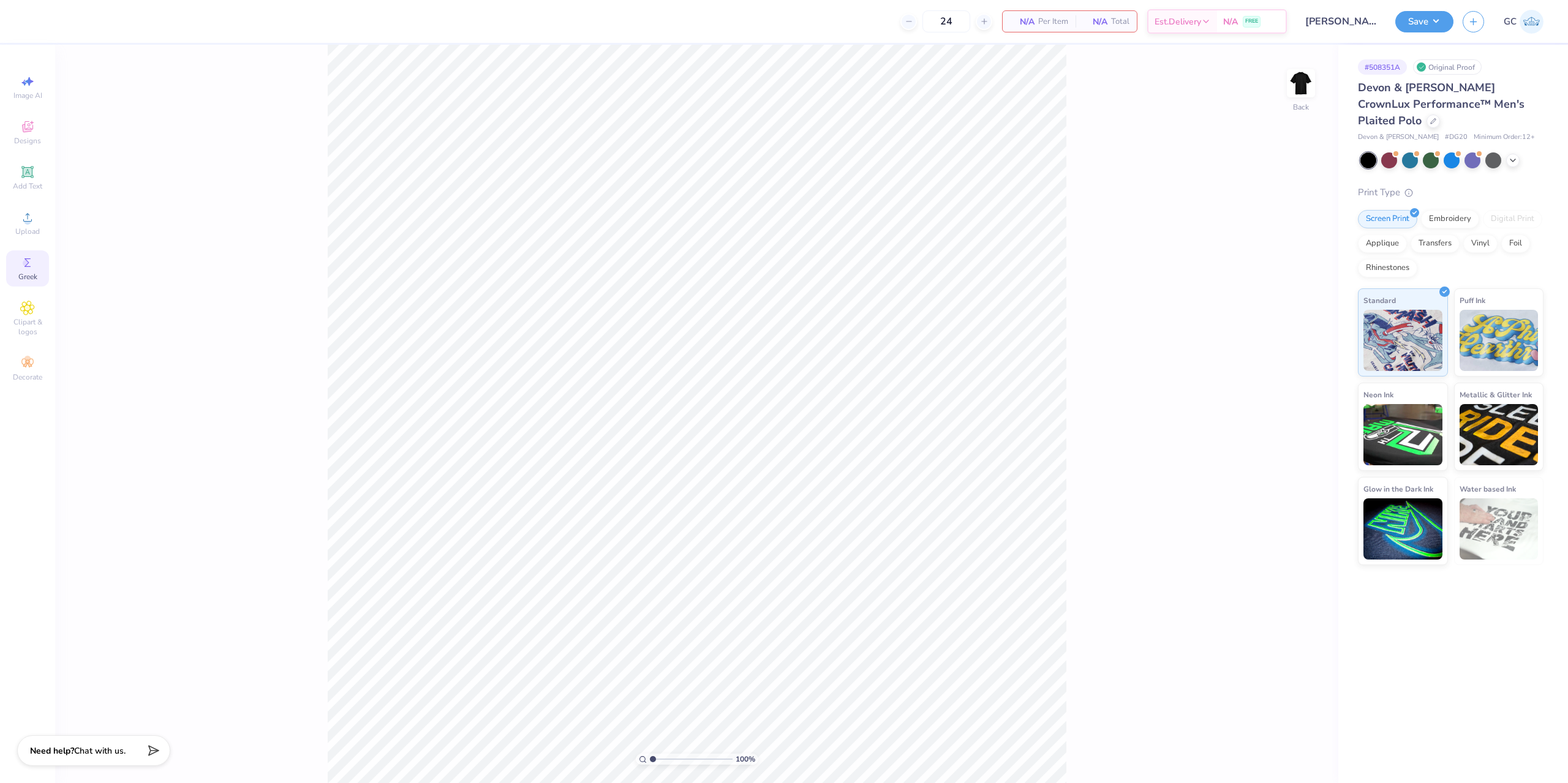
click at [25, 254] on div "Greek" at bounding box center [27, 268] width 43 height 36
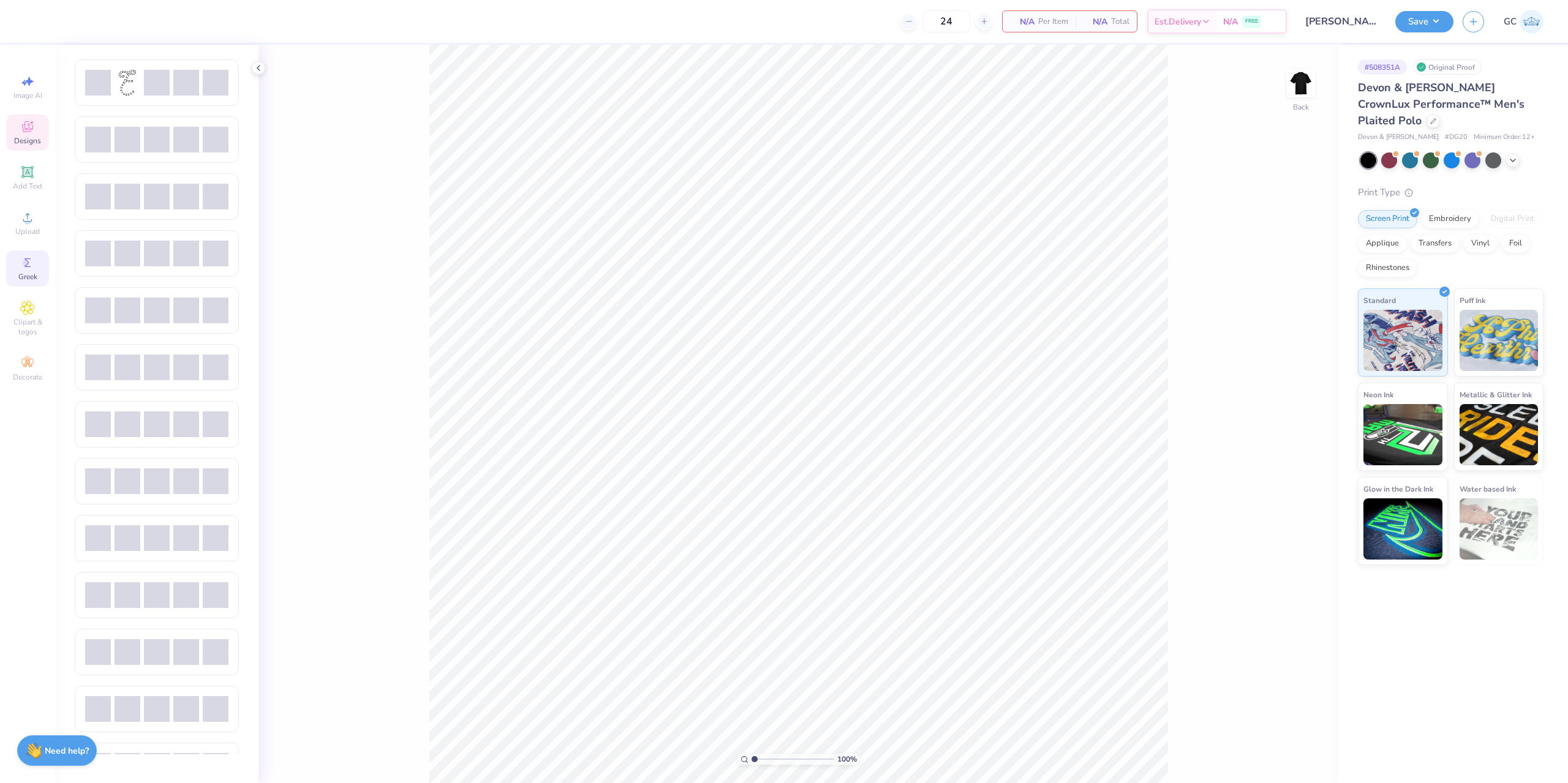
click at [30, 122] on icon at bounding box center [32, 122] width 3 height 3
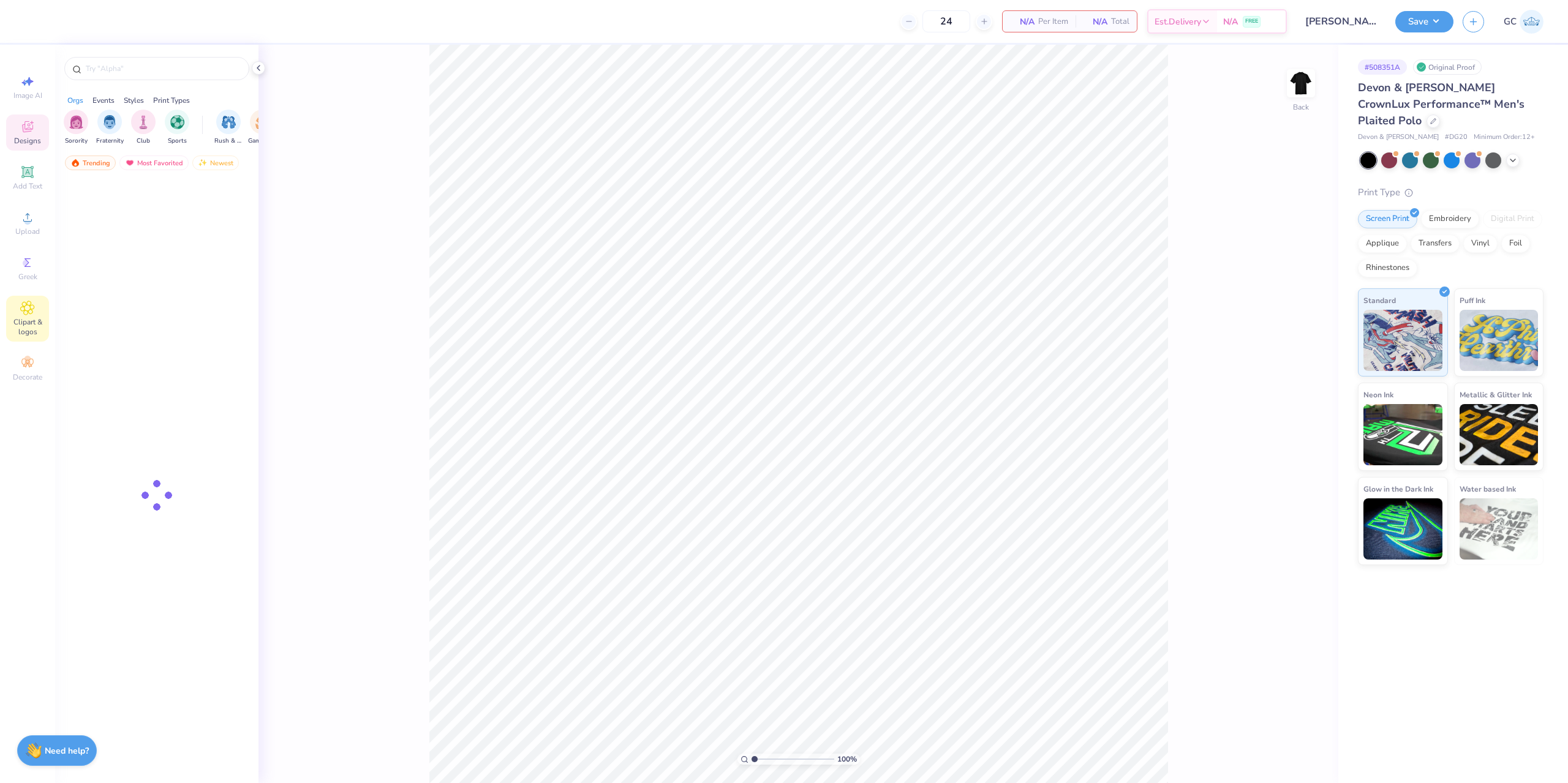
click at [39, 306] on div "Clipart & logos" at bounding box center [27, 319] width 43 height 46
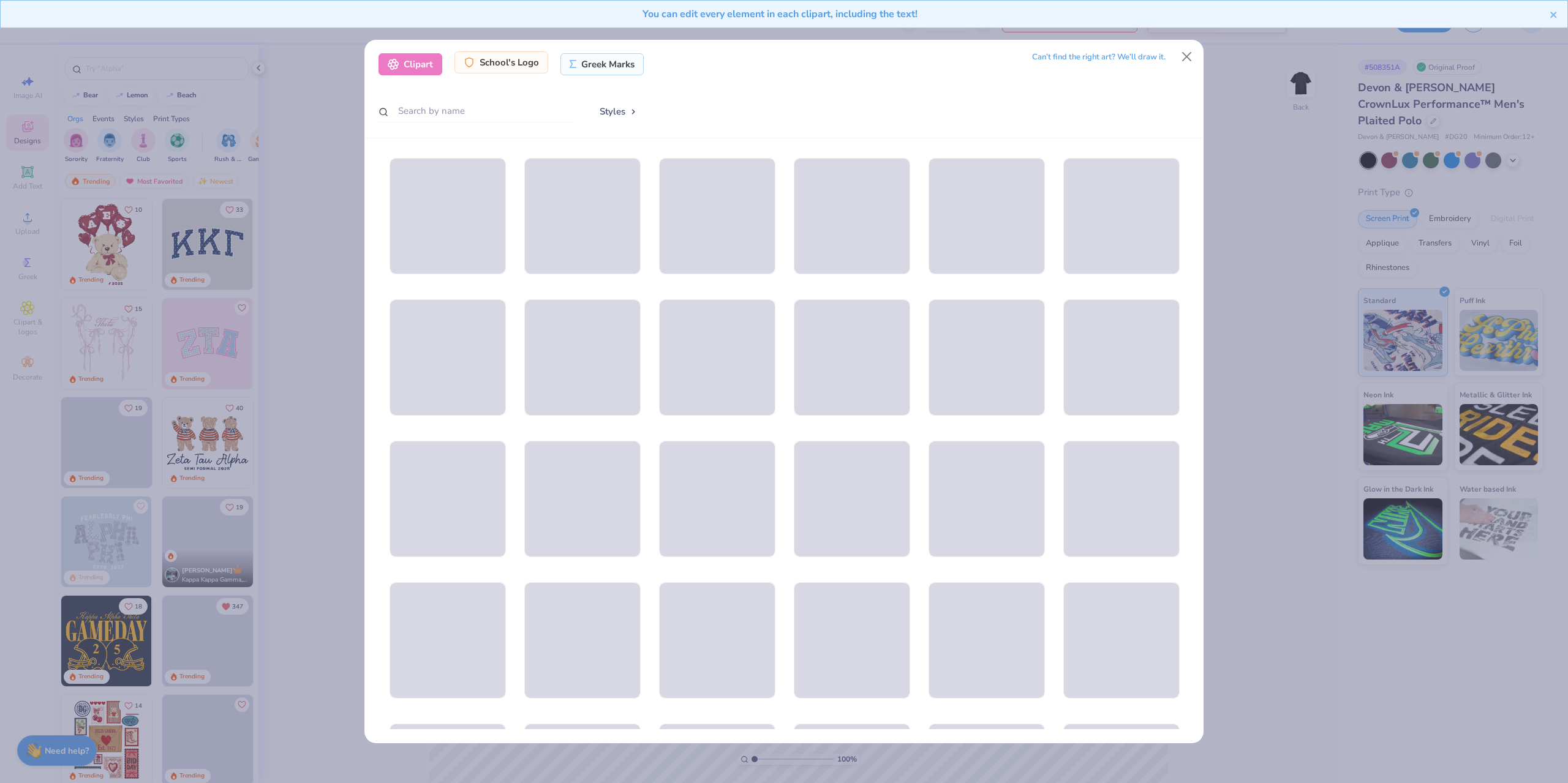
click at [527, 71] on div "School's Logo" at bounding box center [501, 62] width 94 height 22
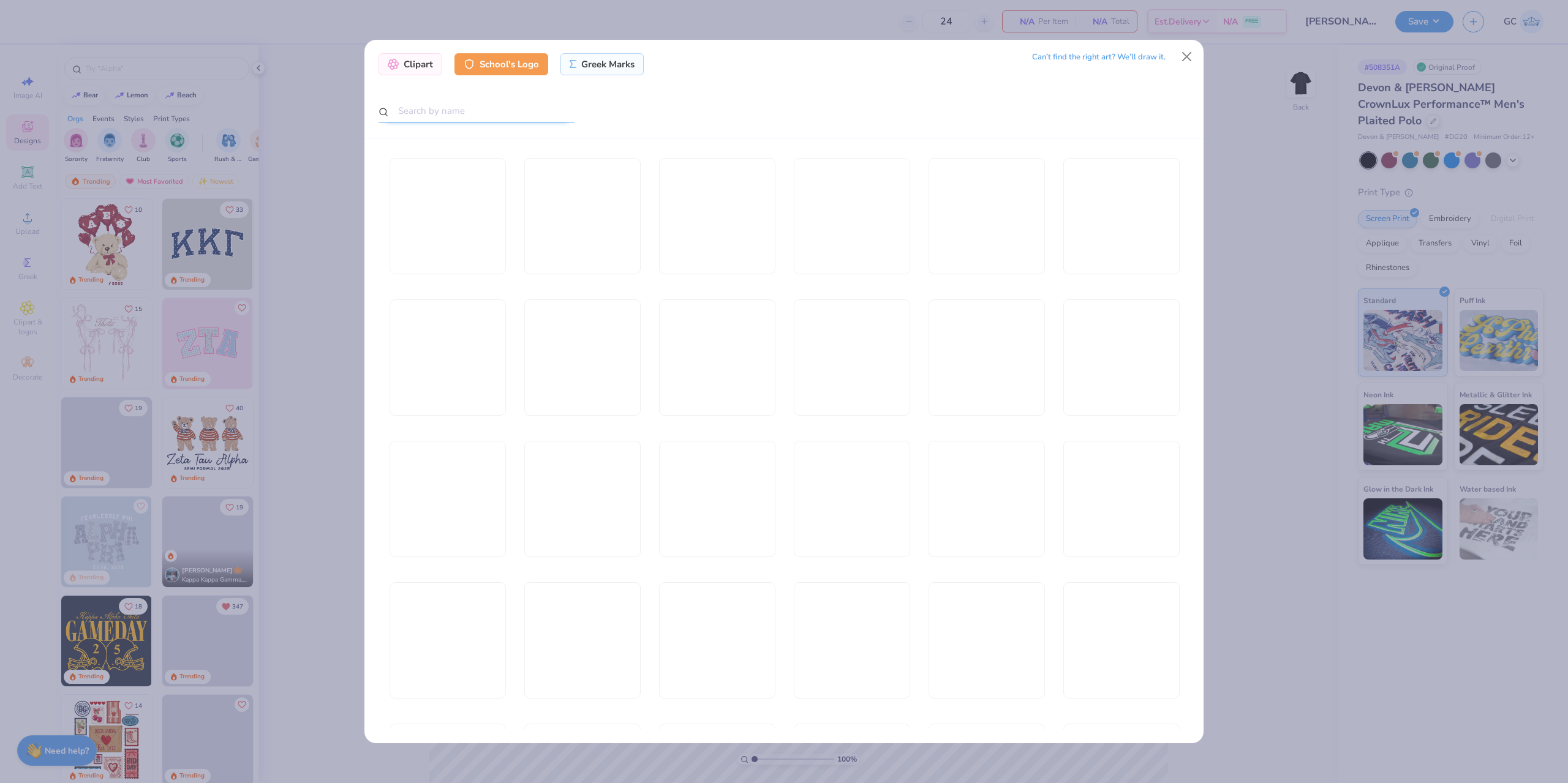
click at [504, 107] on input "text" at bounding box center [477, 111] width 196 height 23
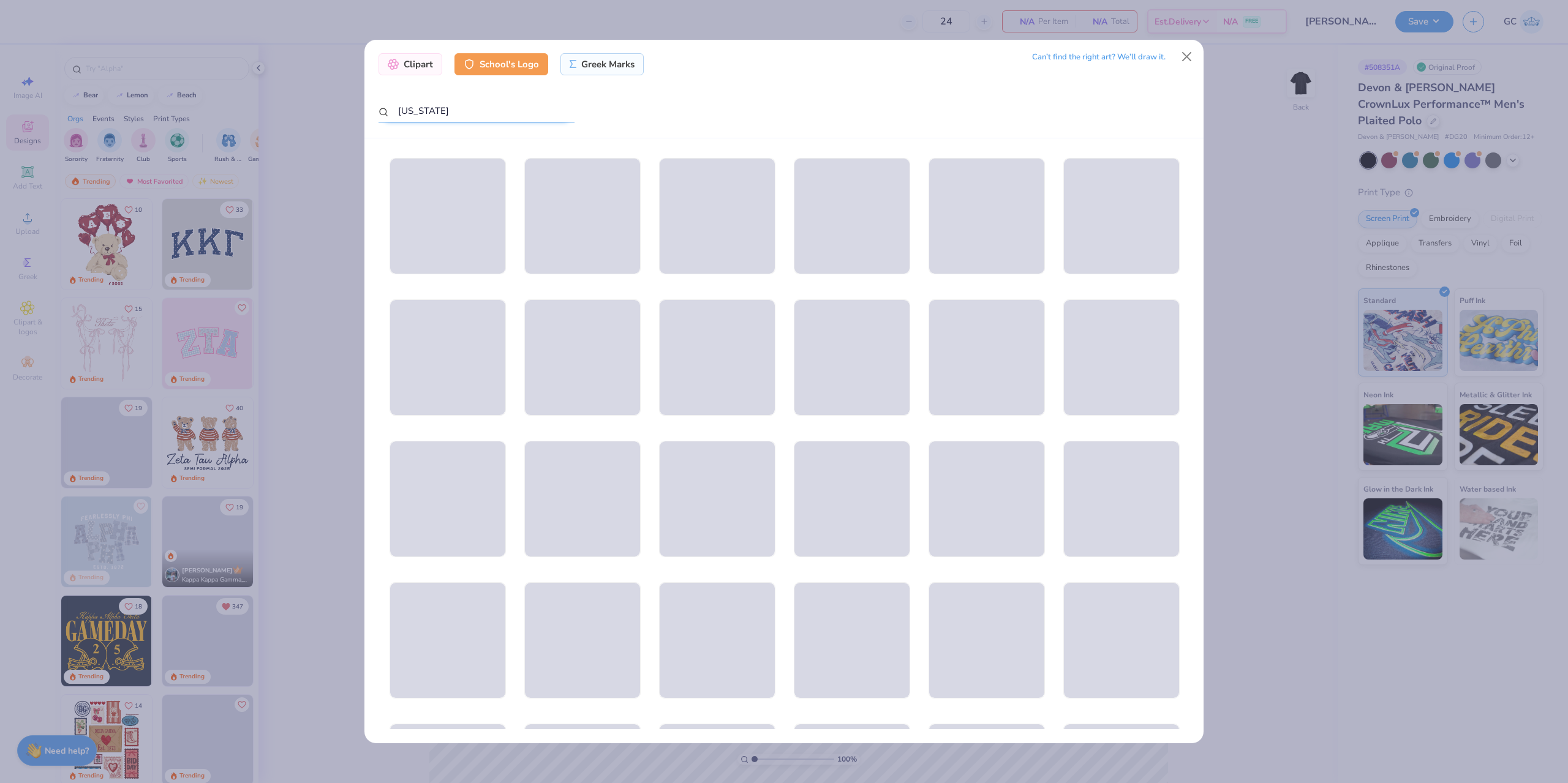
type input "iowa"
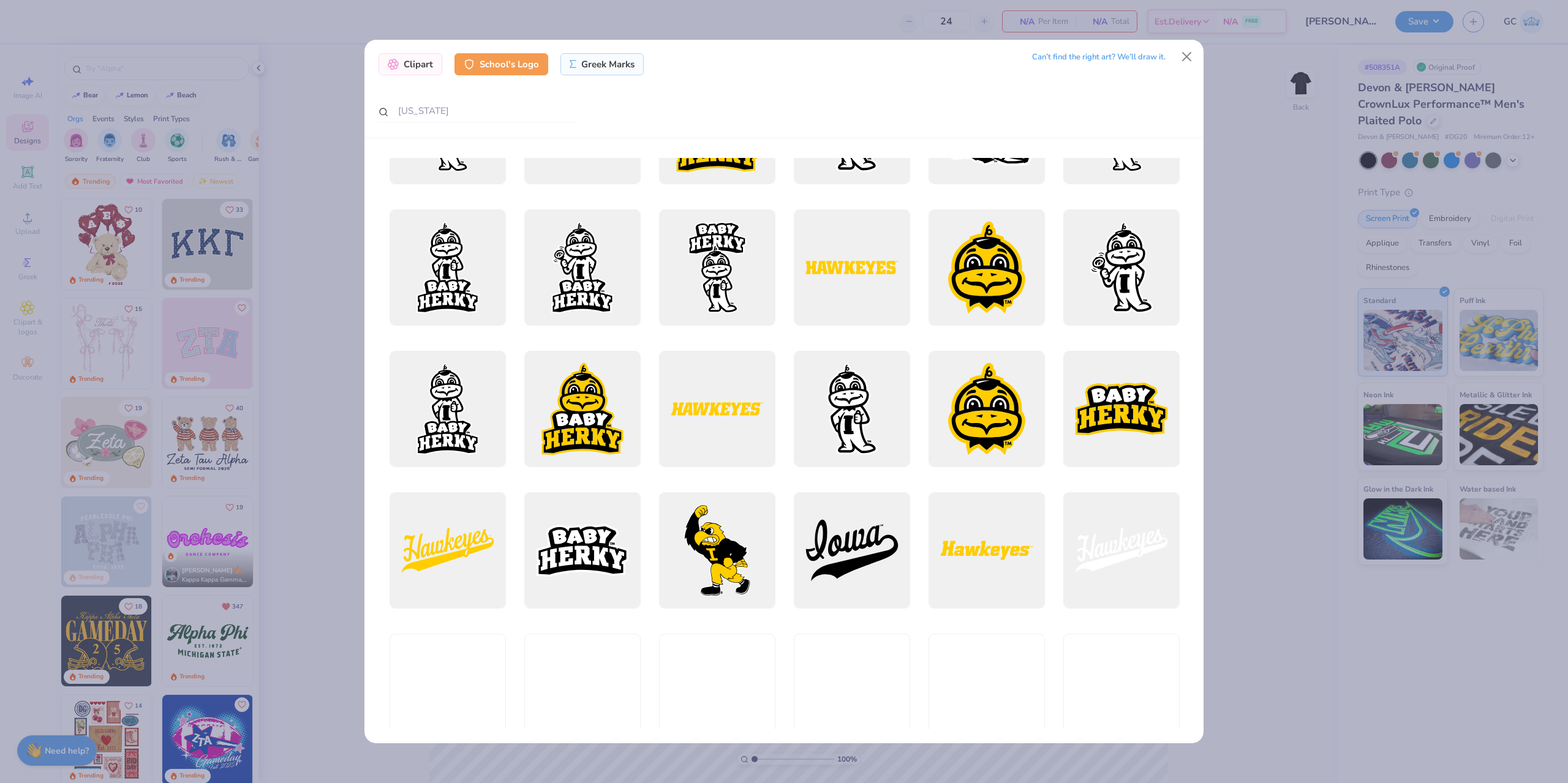
scroll to position [3062, 0]
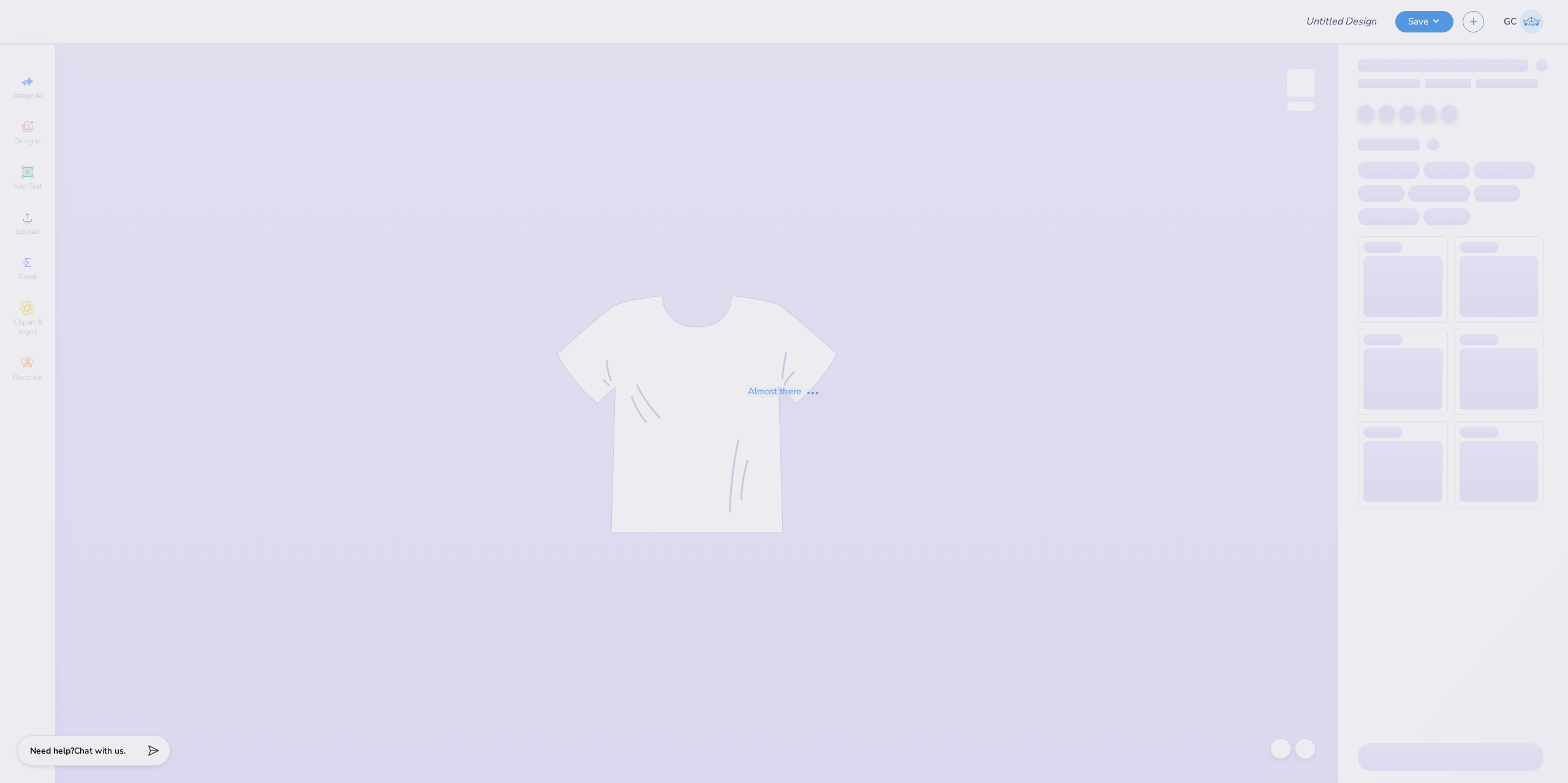
type input "T1D Walk #2"
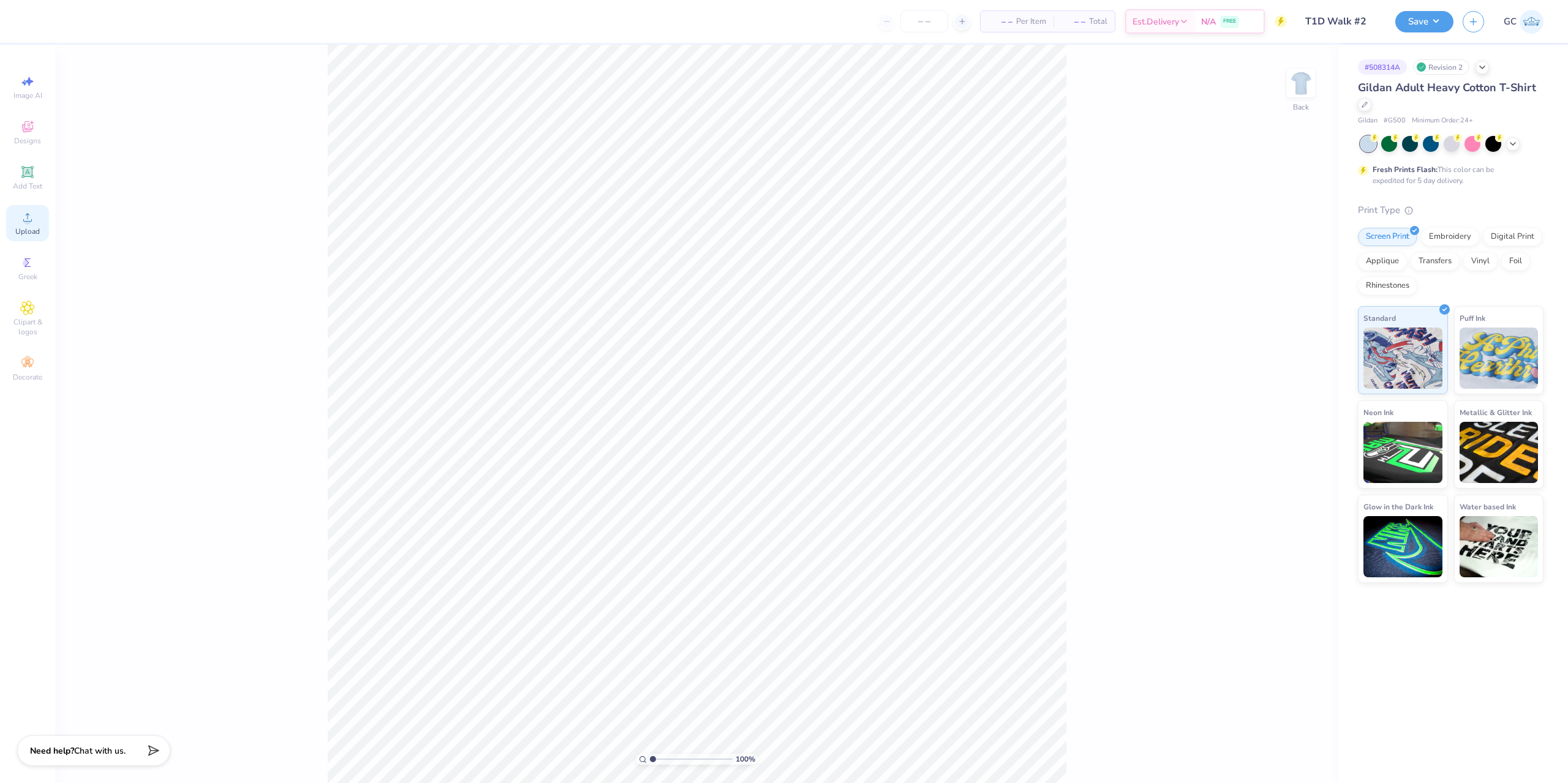
click at [40, 232] on div "Upload" at bounding box center [27, 223] width 43 height 36
drag, startPoint x: 1271, startPoint y: 357, endPoint x: 1302, endPoint y: 357, distance: 31.0
click at [1302, 357] on input "15.00" at bounding box center [1293, 358] width 44 height 17
type input "10.30"
type input "8.11"
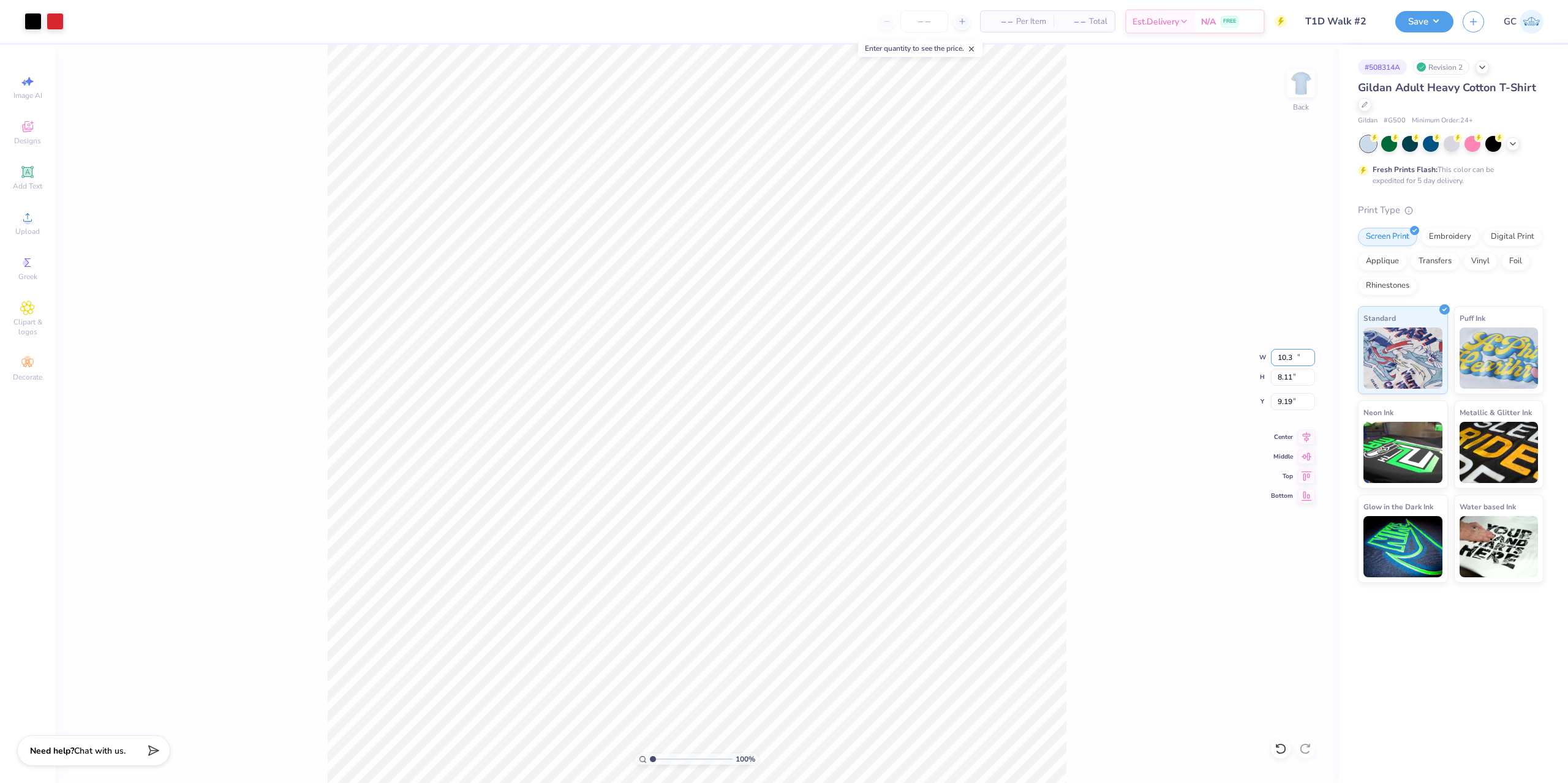
type input "9.19"
drag, startPoint x: 1281, startPoint y: 399, endPoint x: 1267, endPoint y: 399, distance: 14.0
click at [1267, 399] on div "100 % Back W 10.30 10.30 " H 8.11 8.11 " Y 9.19 9.19 " Center Middle Top Bottom" at bounding box center [696, 413] width 1283 height 739
drag, startPoint x: 1301, startPoint y: 404, endPoint x: 1275, endPoint y: 404, distance: 26.0
click at [1275, 404] on input "9.19" at bounding box center [1293, 402] width 44 height 17
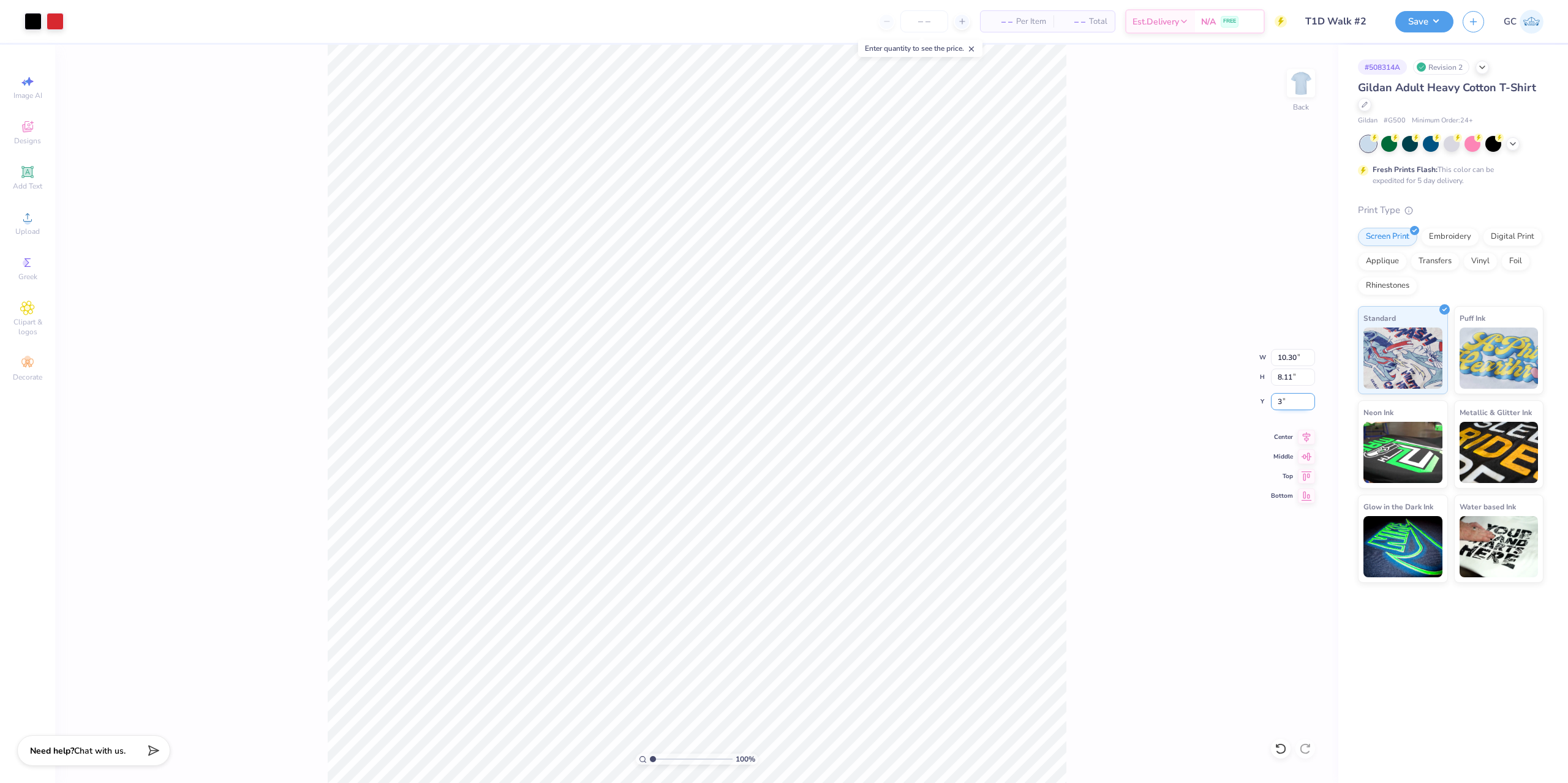
type input "3.00"
click at [1428, 24] on button "Save" at bounding box center [1424, 20] width 58 height 22
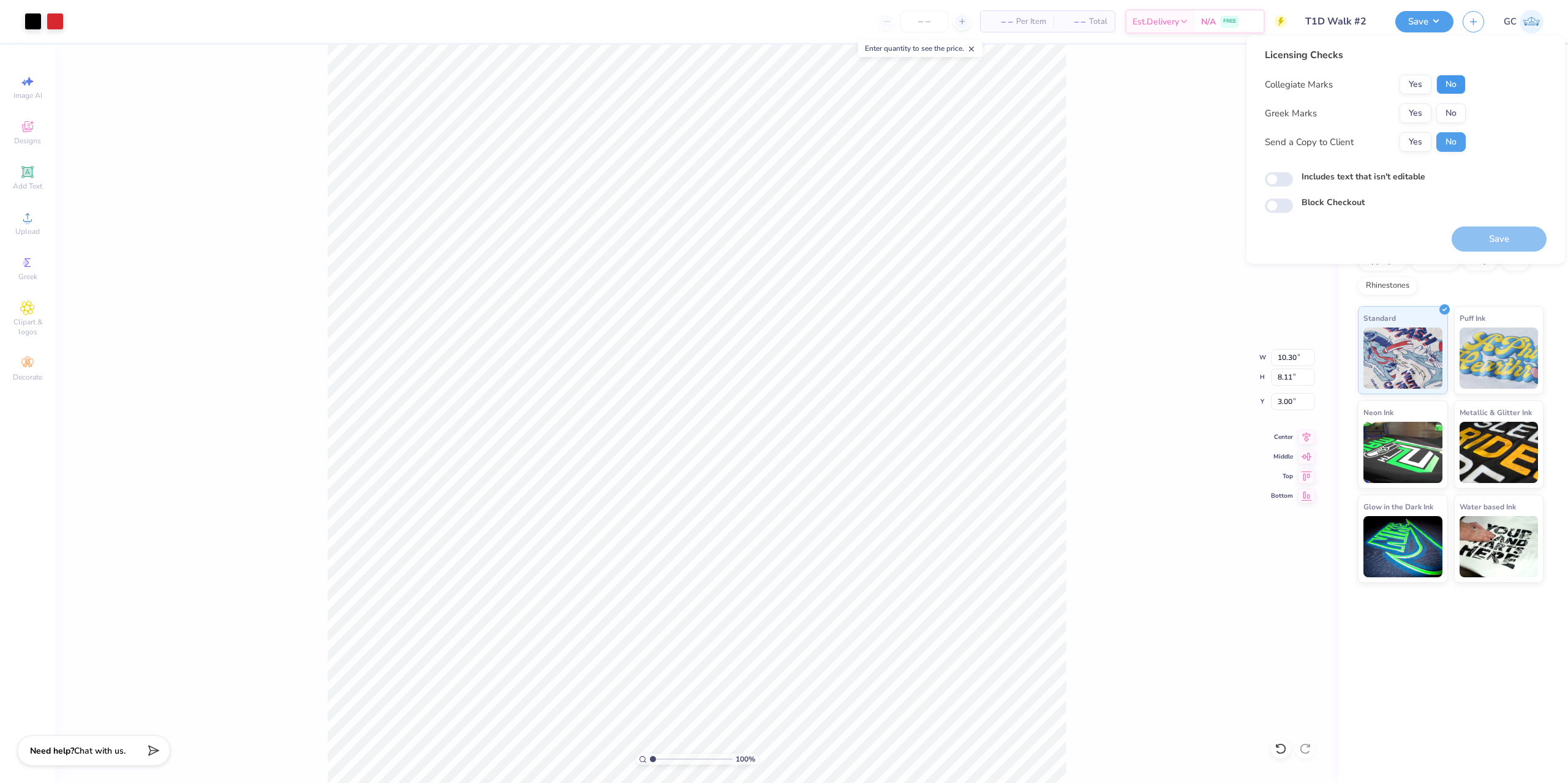
click at [1454, 83] on button "No" at bounding box center [1451, 84] width 30 height 20
click at [1450, 98] on div "Collegiate Marks Yes No Greek Marks Yes No Send a Copy to Client Yes No" at bounding box center [1365, 113] width 201 height 77
click at [1450, 105] on button "No" at bounding box center [1451, 113] width 30 height 20
drag, startPoint x: 1500, startPoint y: 240, endPoint x: 831, endPoint y: 43, distance: 697.4
click at [1501, 240] on button "Save" at bounding box center [1499, 239] width 95 height 25
